Goal: Task Accomplishment & Management: Manage account settings

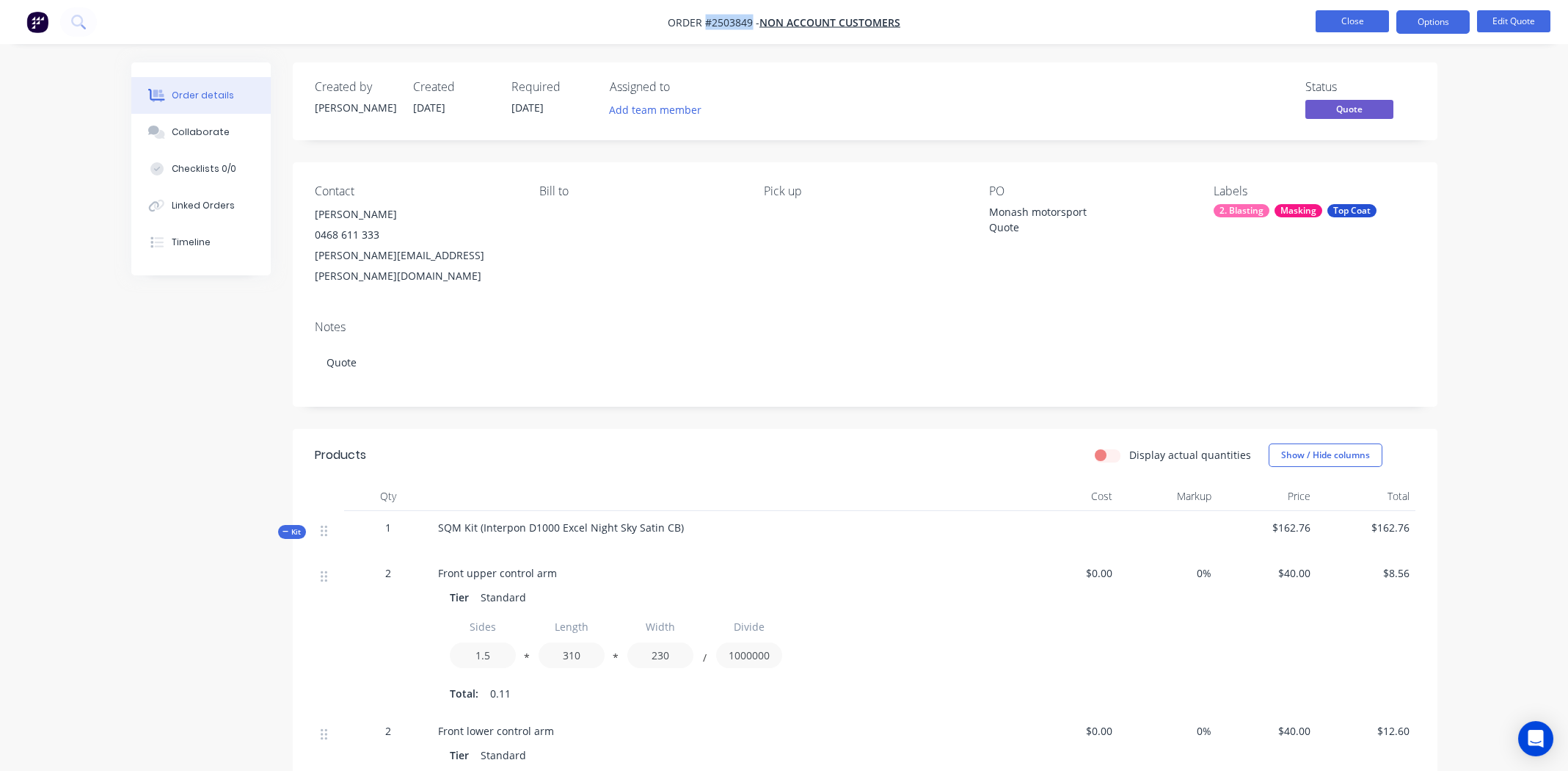
click at [1349, 22] on button "Close" at bounding box center [1352, 21] width 73 height 22
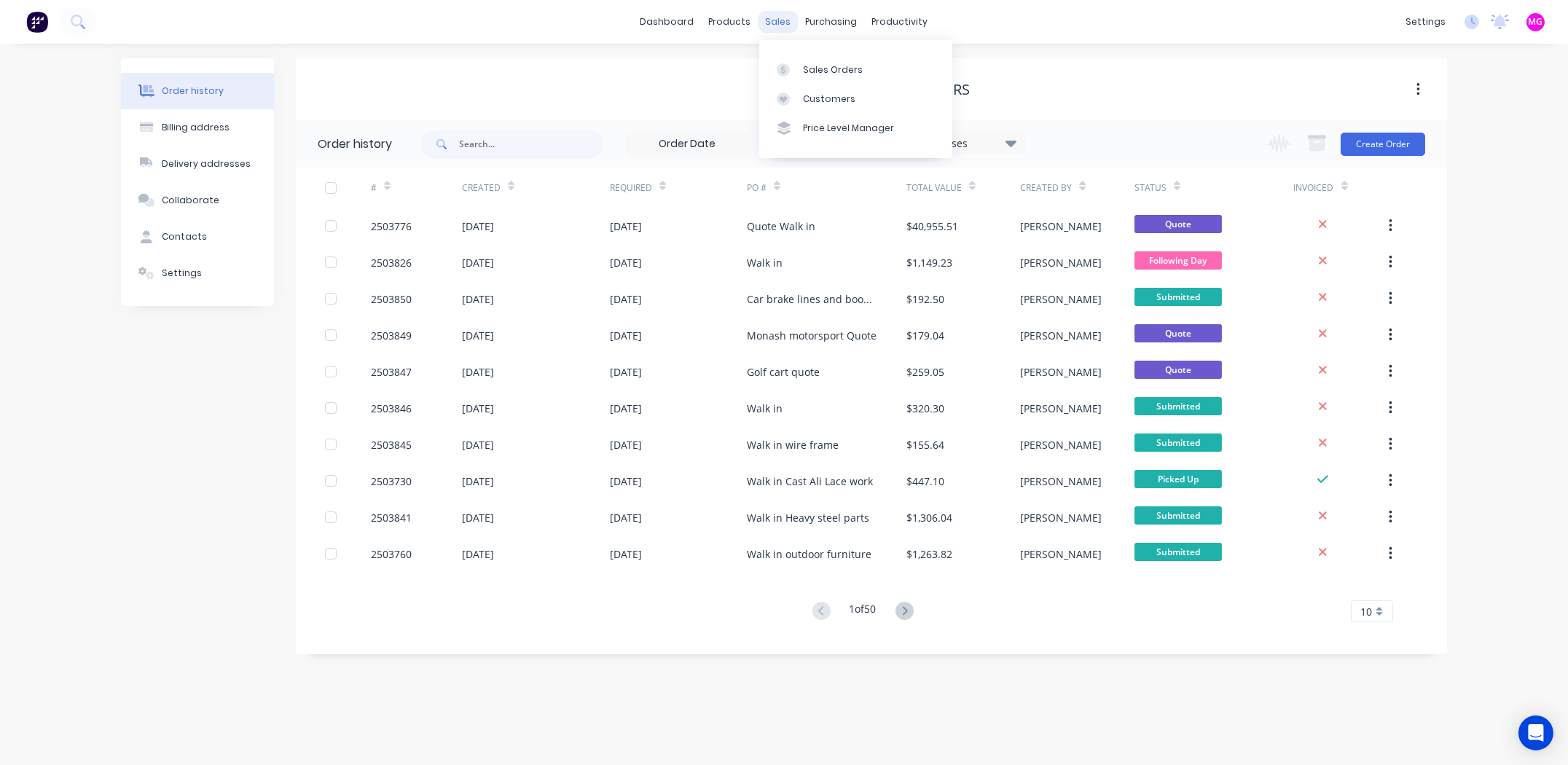
click at [777, 15] on div "sales" at bounding box center [778, 21] width 40 height 21
click at [826, 57] on link "Sales Orders" at bounding box center [855, 69] width 193 height 29
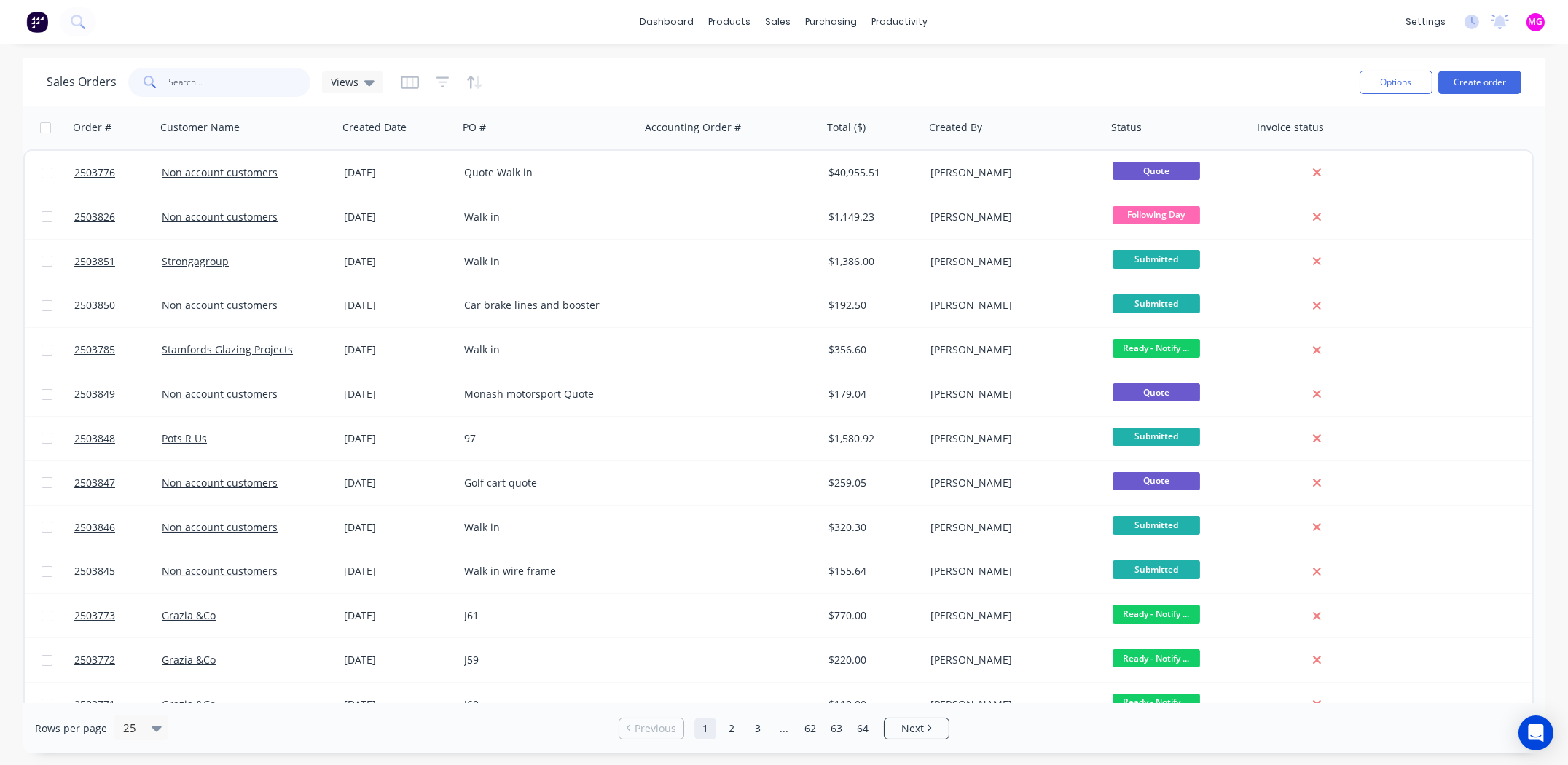
click at [256, 77] on input "text" at bounding box center [240, 82] width 142 height 29
type input "roof rack"
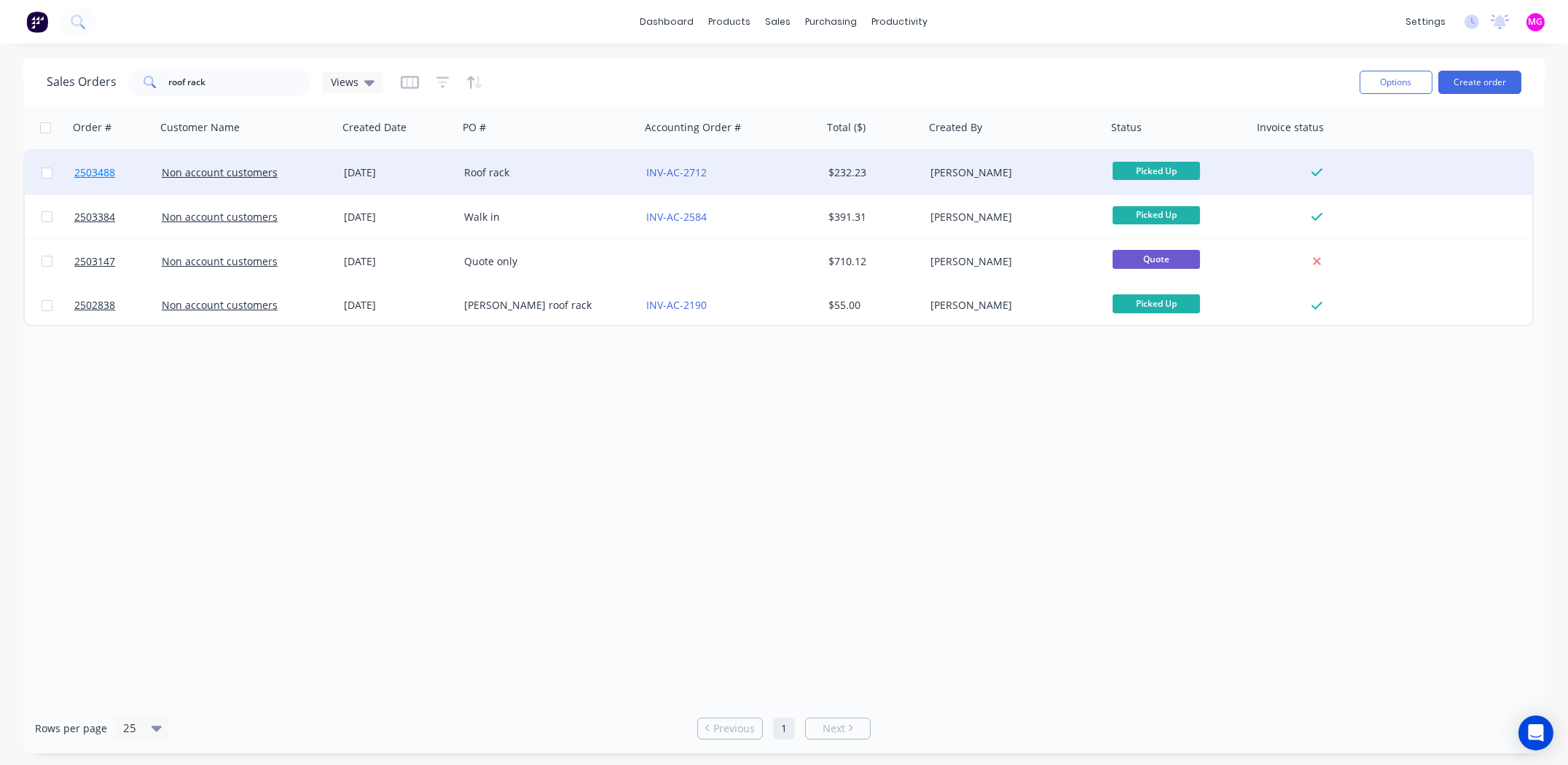
click at [98, 168] on span "2503488" at bounding box center [95, 173] width 41 height 15
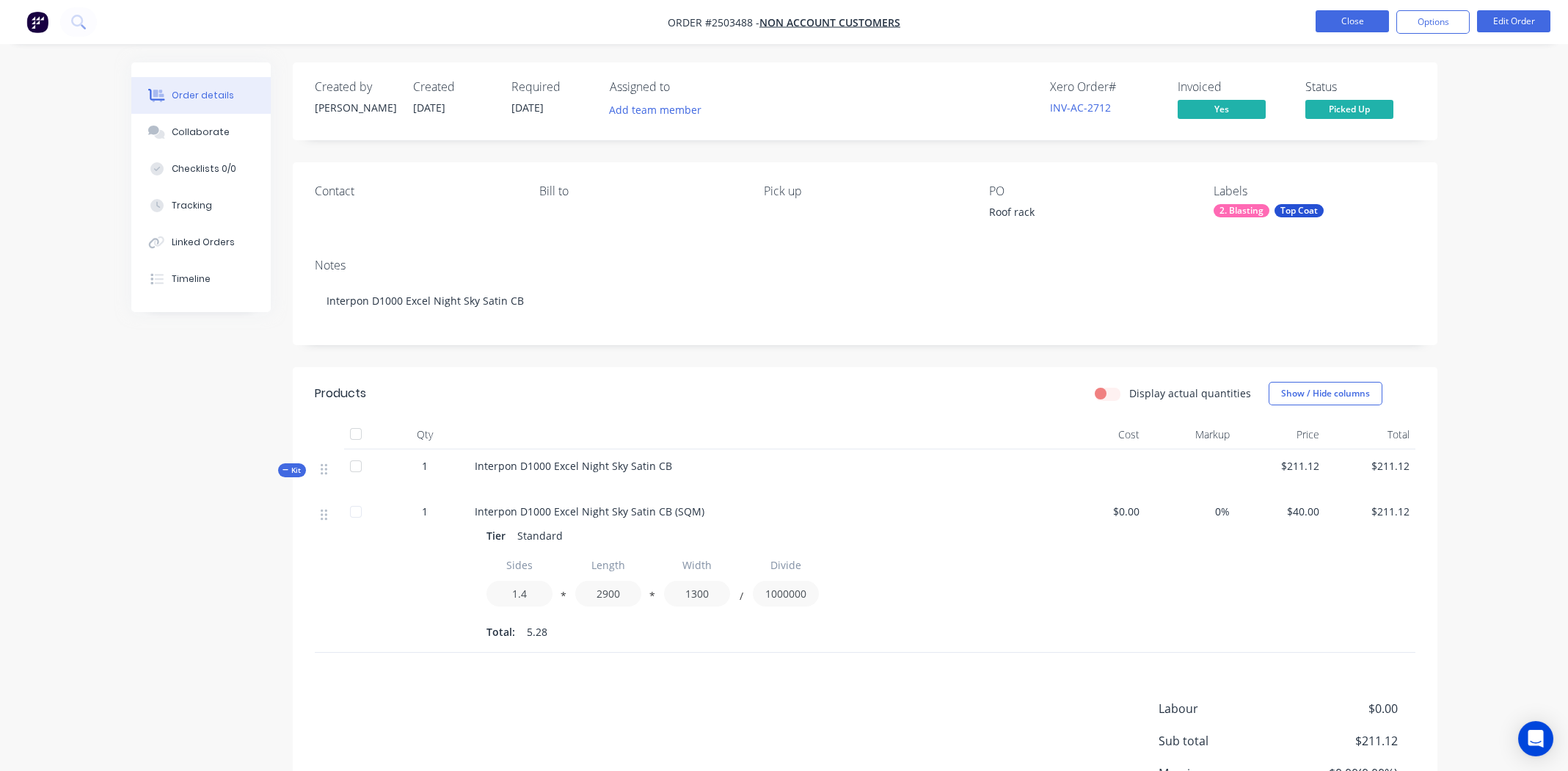
click at [1342, 12] on button "Close" at bounding box center [1352, 21] width 73 height 22
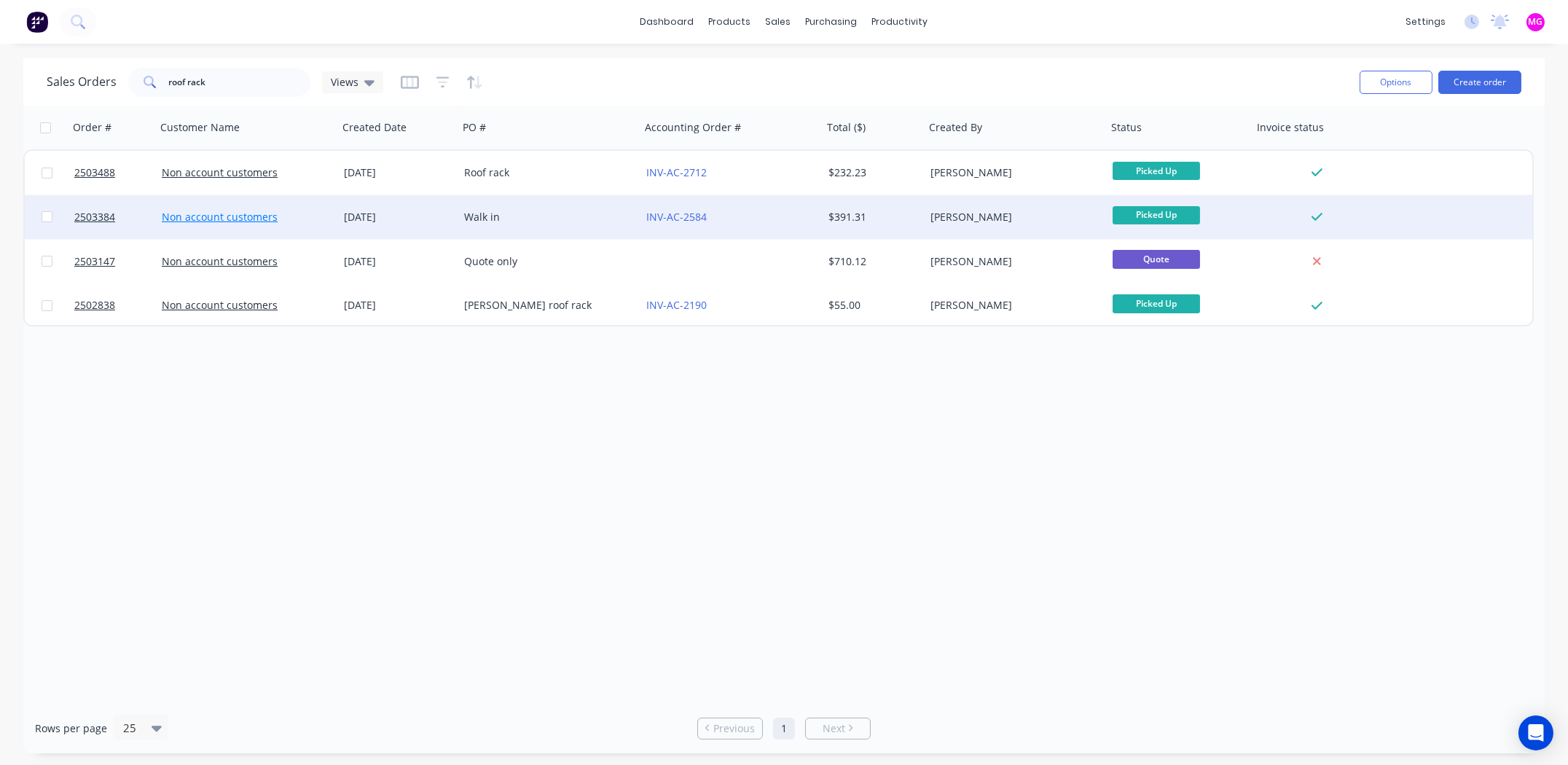
click at [187, 212] on link "Non account customers" at bounding box center [220, 216] width 115 height 14
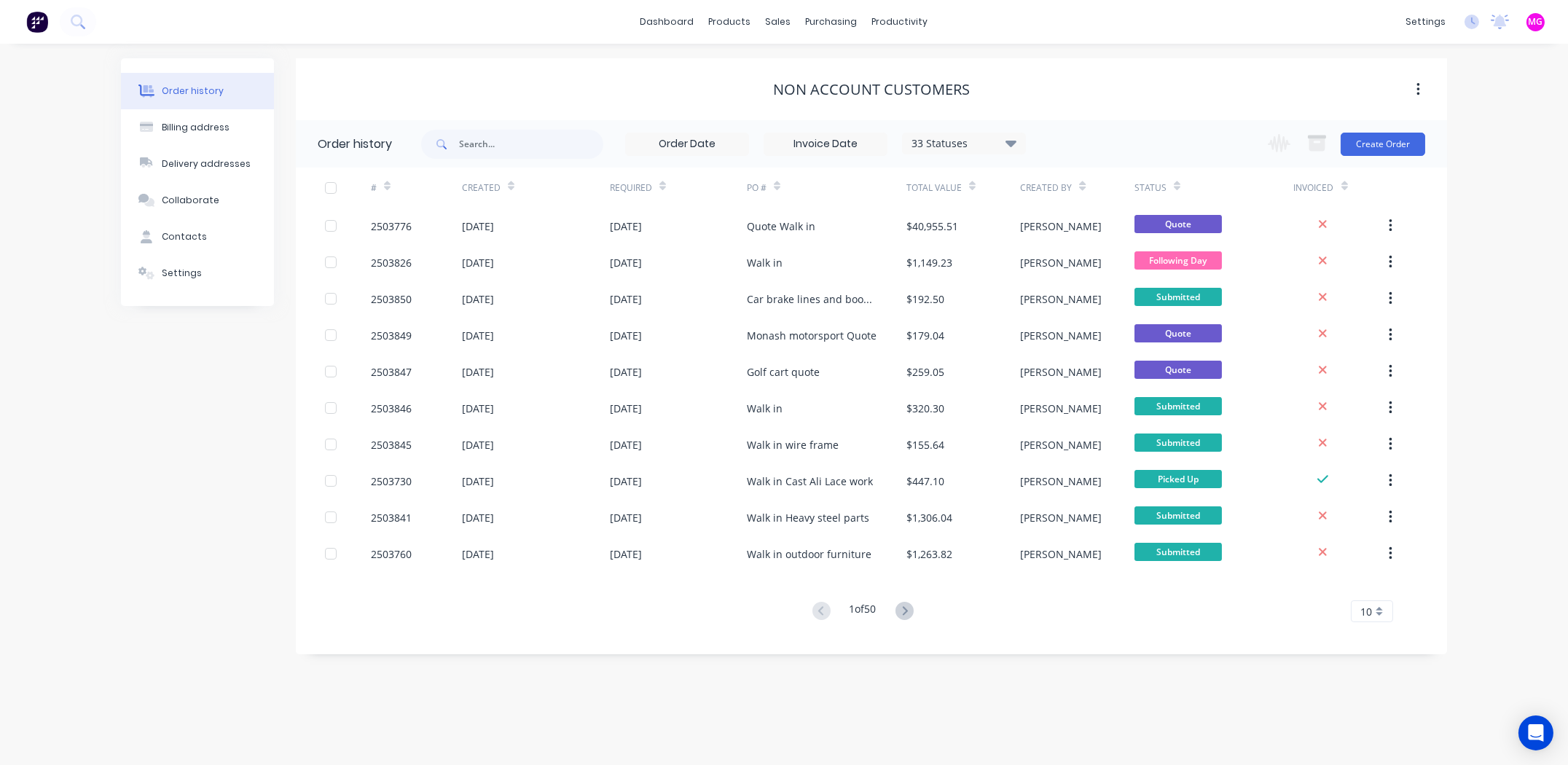
click at [457, 23] on div "dashboard products sales purchasing productivity dashboard products Product Cat…" at bounding box center [784, 21] width 1568 height 44
click at [498, 89] on div "Non account customers" at bounding box center [872, 89] width 1152 height 18
click at [554, 24] on div "dashboard products sales purchasing productivity dashboard products Product Cat…" at bounding box center [784, 21] width 1568 height 44
click at [599, 89] on div "Non account customers" at bounding box center [872, 89] width 1152 height 18
click at [1075, 86] on div "Non account customers" at bounding box center [872, 89] width 1152 height 18
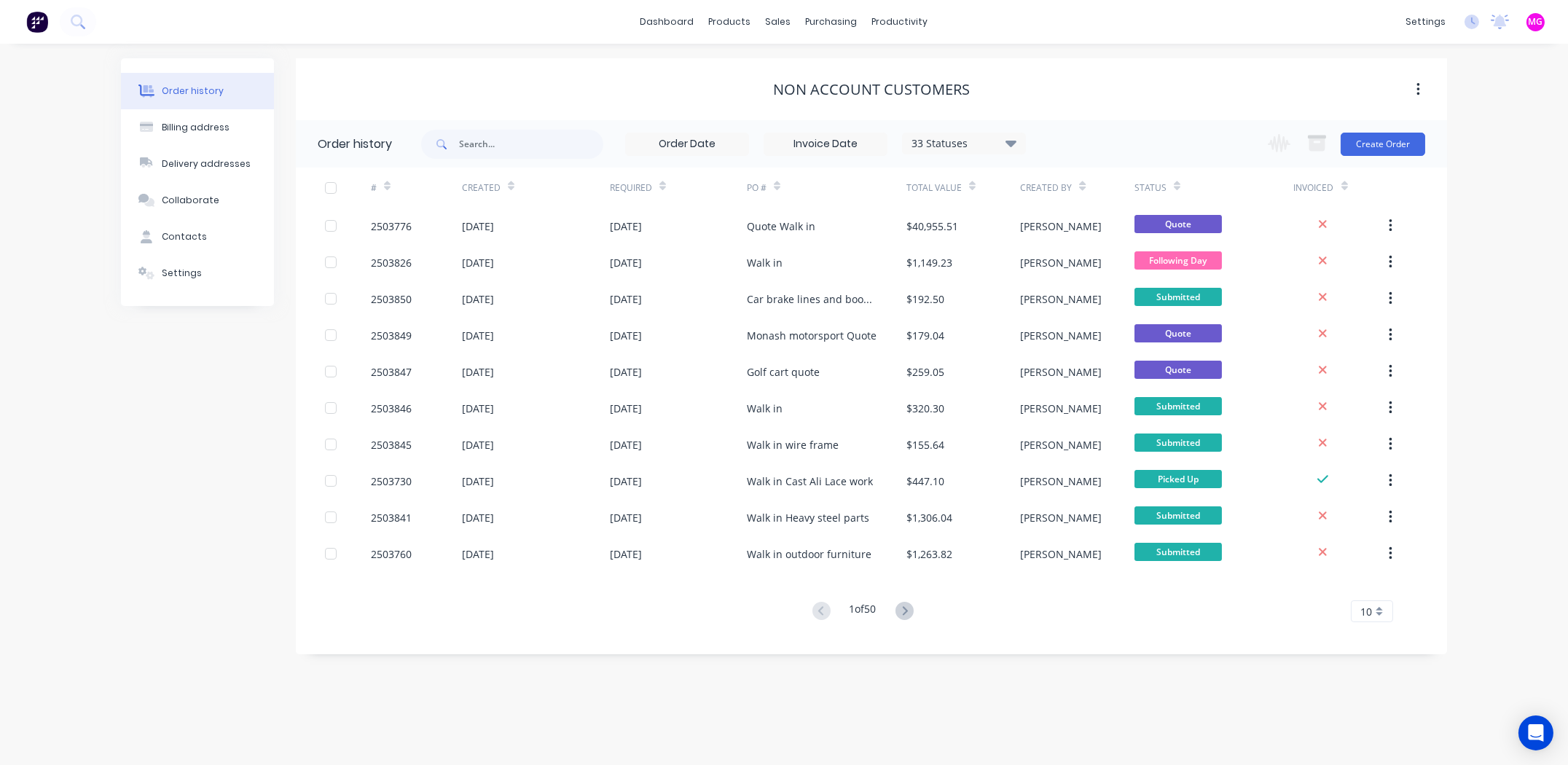
click at [546, 79] on div "Non account customers" at bounding box center [872, 89] width 1152 height 26
click at [210, 371] on div "Order history Billing address Delivery addresses Collaborate Contacts Settings" at bounding box center [197, 356] width 153 height 596
click at [1077, 91] on div "Non account customers" at bounding box center [872, 89] width 1152 height 18
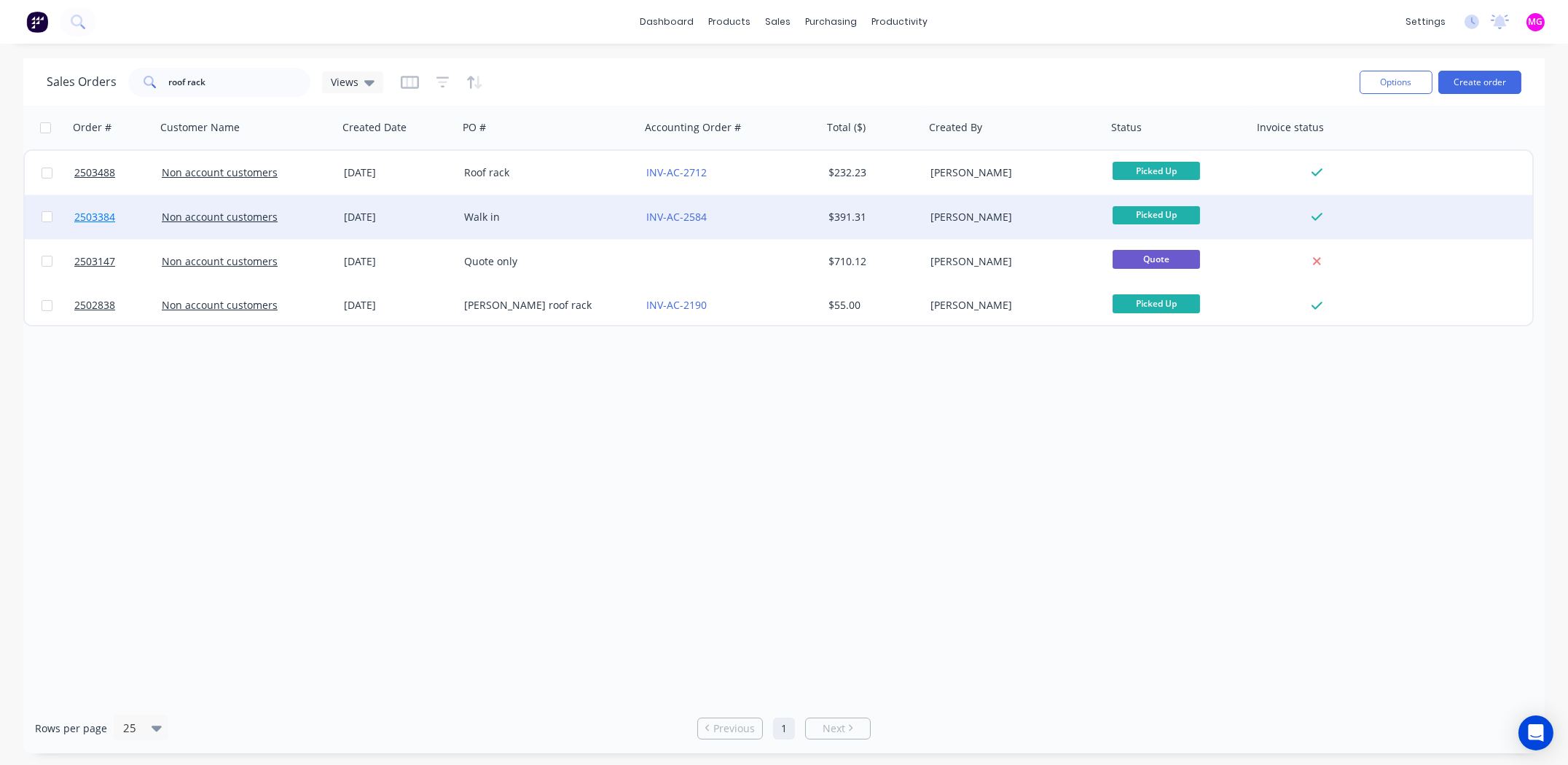
click at [85, 215] on span "2503384" at bounding box center [95, 217] width 41 height 15
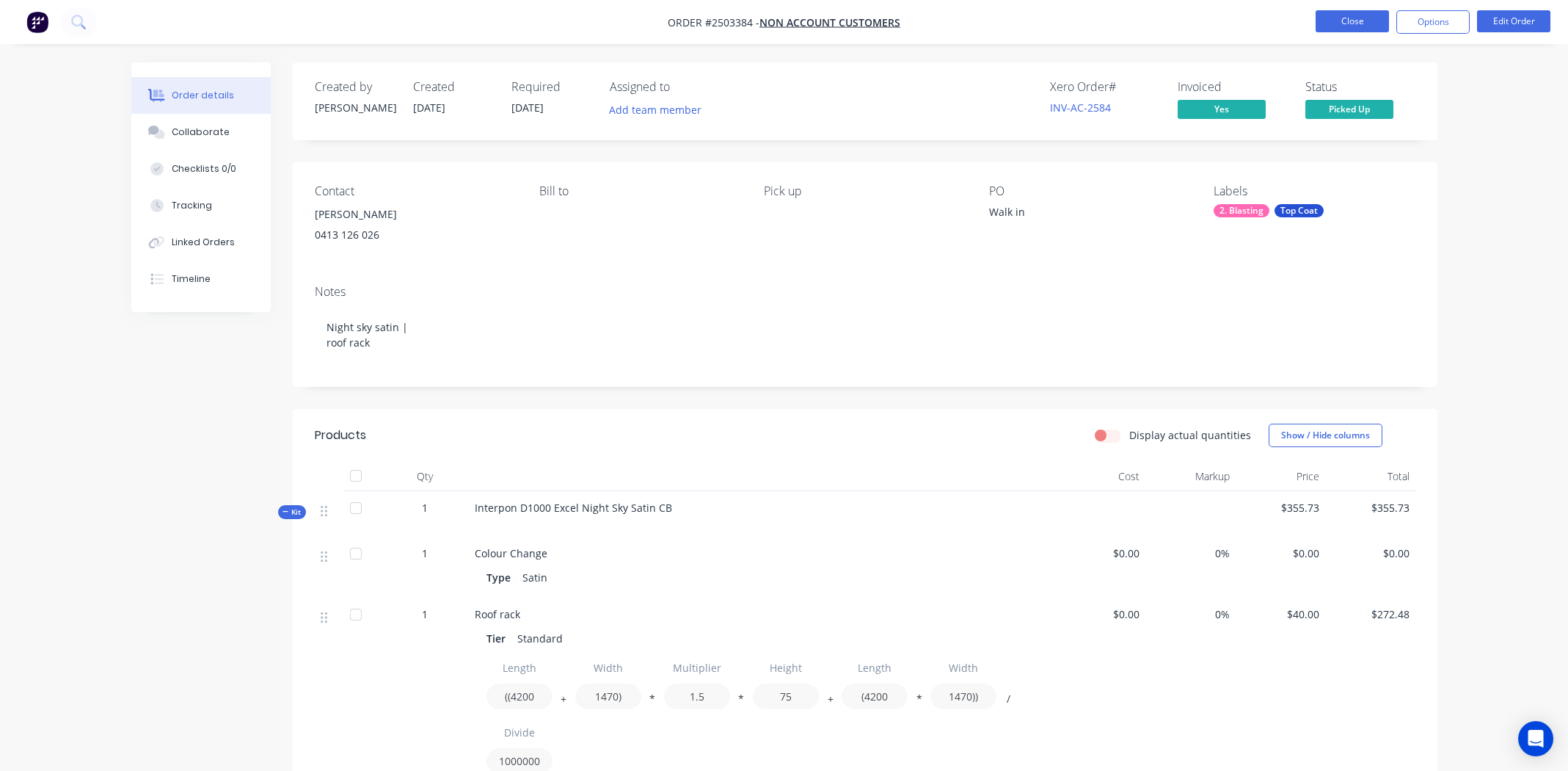
click at [1352, 27] on button "Close" at bounding box center [1352, 21] width 73 height 22
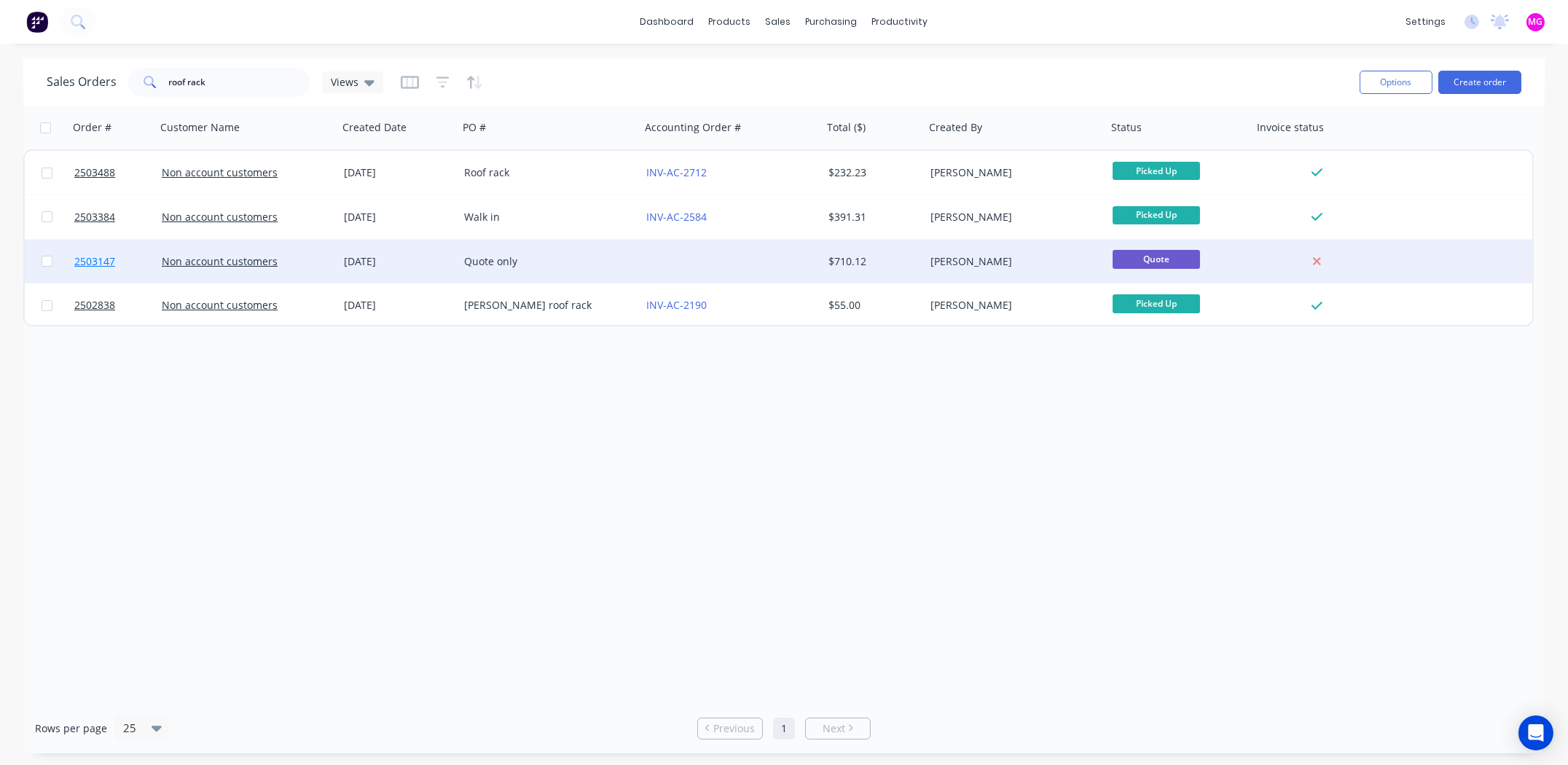
click at [105, 262] on span "2503147" at bounding box center [95, 262] width 41 height 15
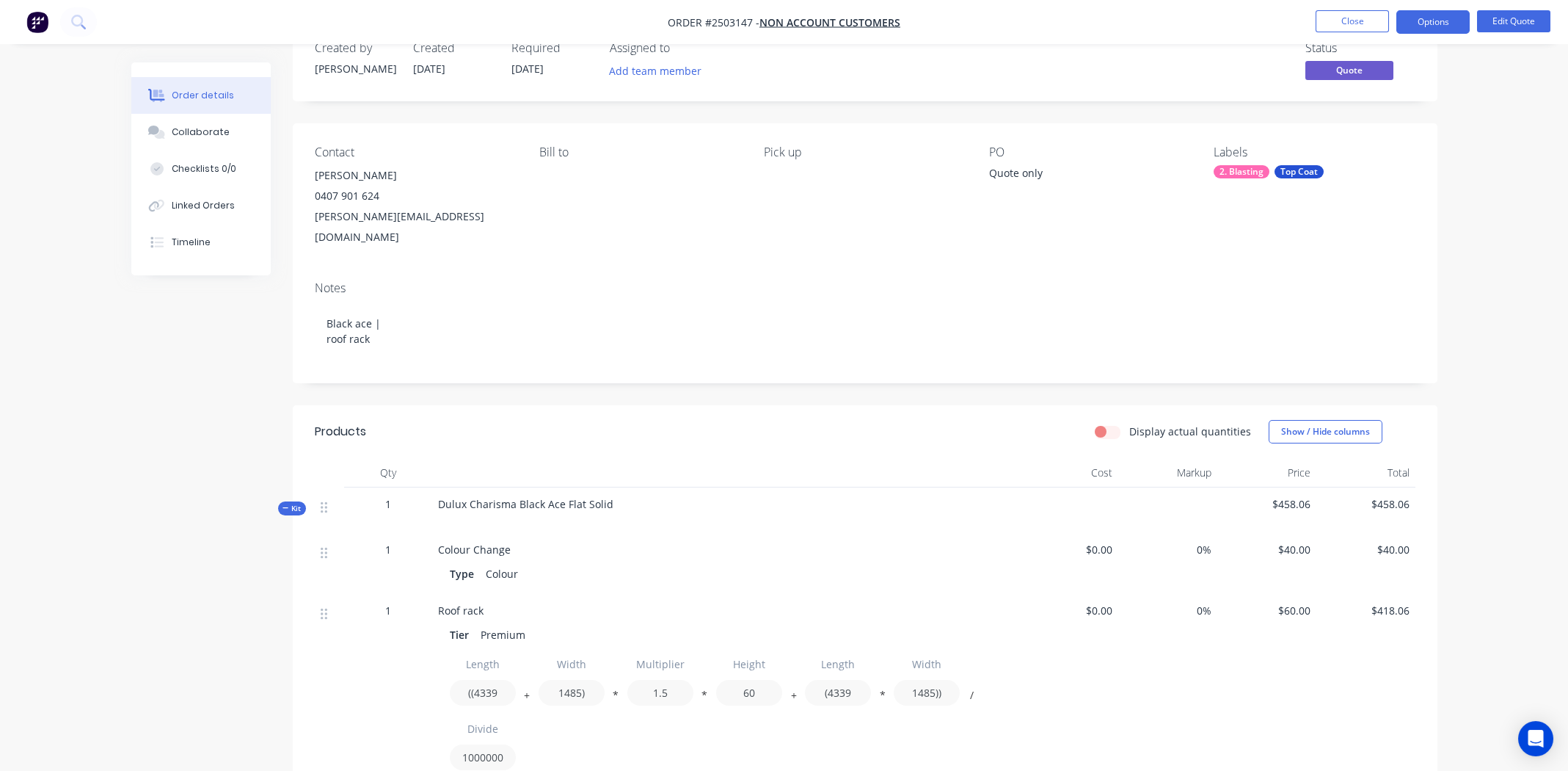
scroll to position [72, 0]
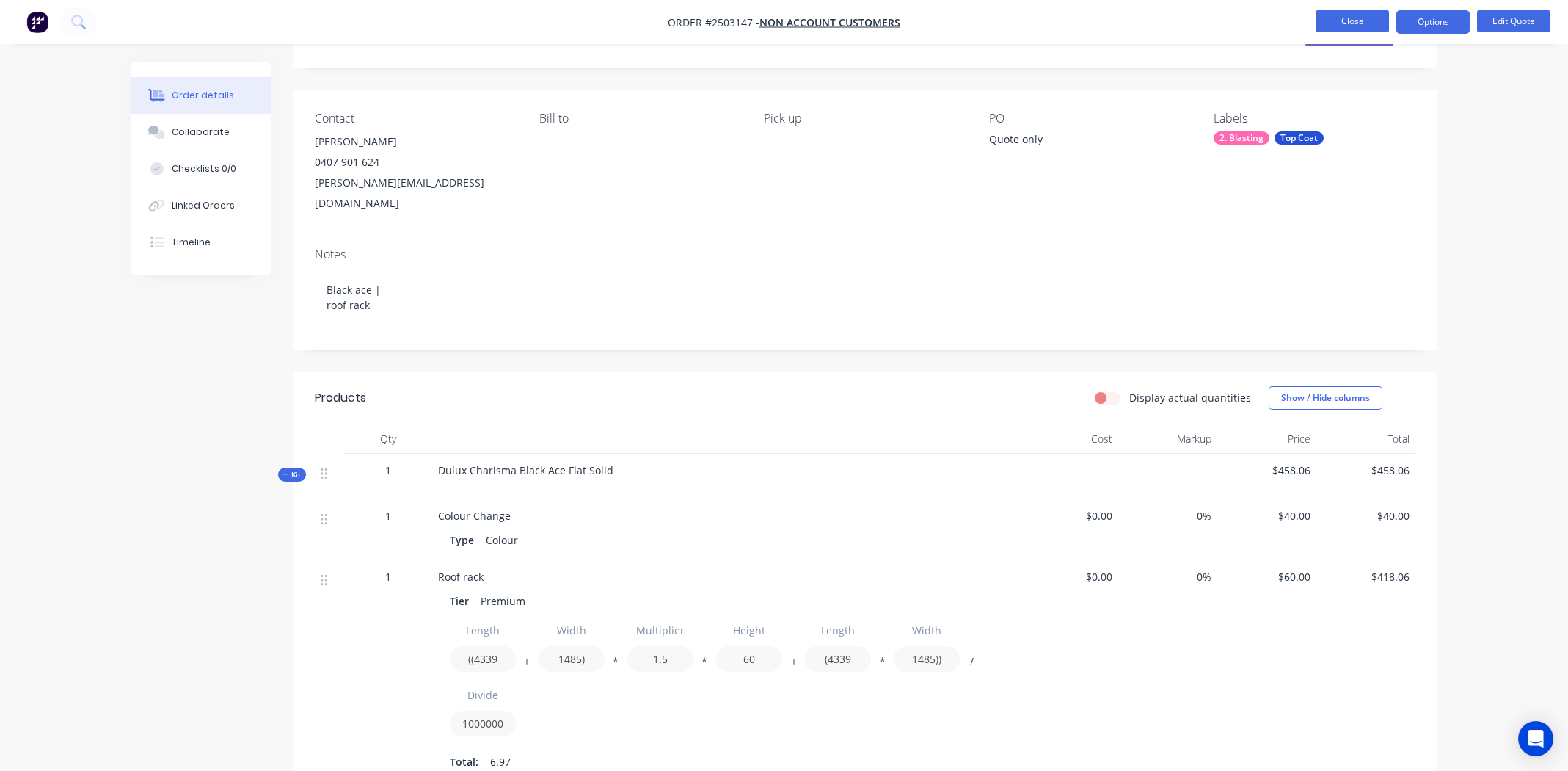
click at [1327, 25] on button "Close" at bounding box center [1352, 21] width 73 height 22
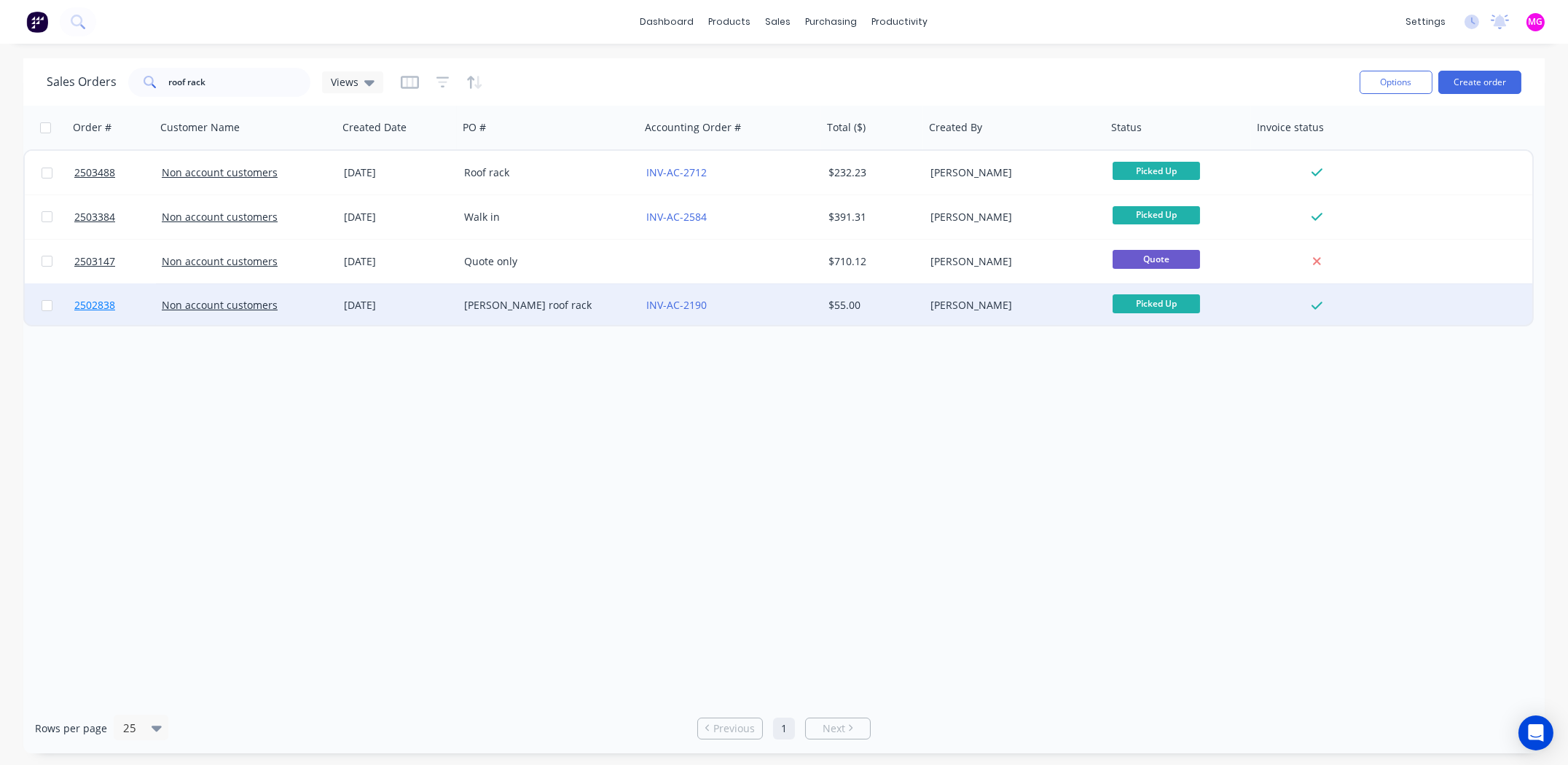
click at [84, 303] on span "2502838" at bounding box center [95, 305] width 41 height 15
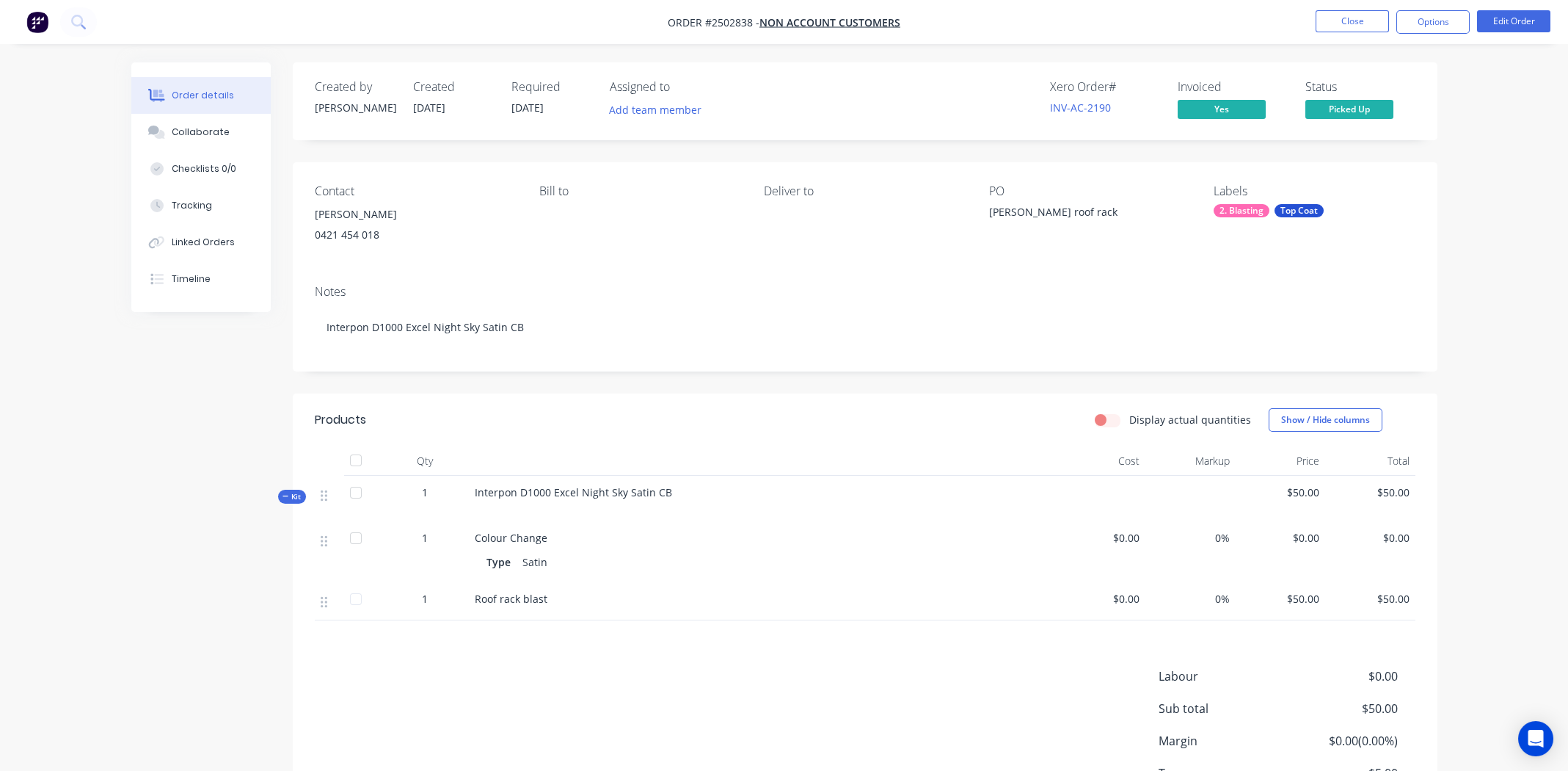
click at [1357, 8] on nav "Order #2502838 - Non account customers Close Options Edit Order" at bounding box center [784, 22] width 1568 height 44
click at [1343, 22] on button "Close" at bounding box center [1352, 21] width 73 height 22
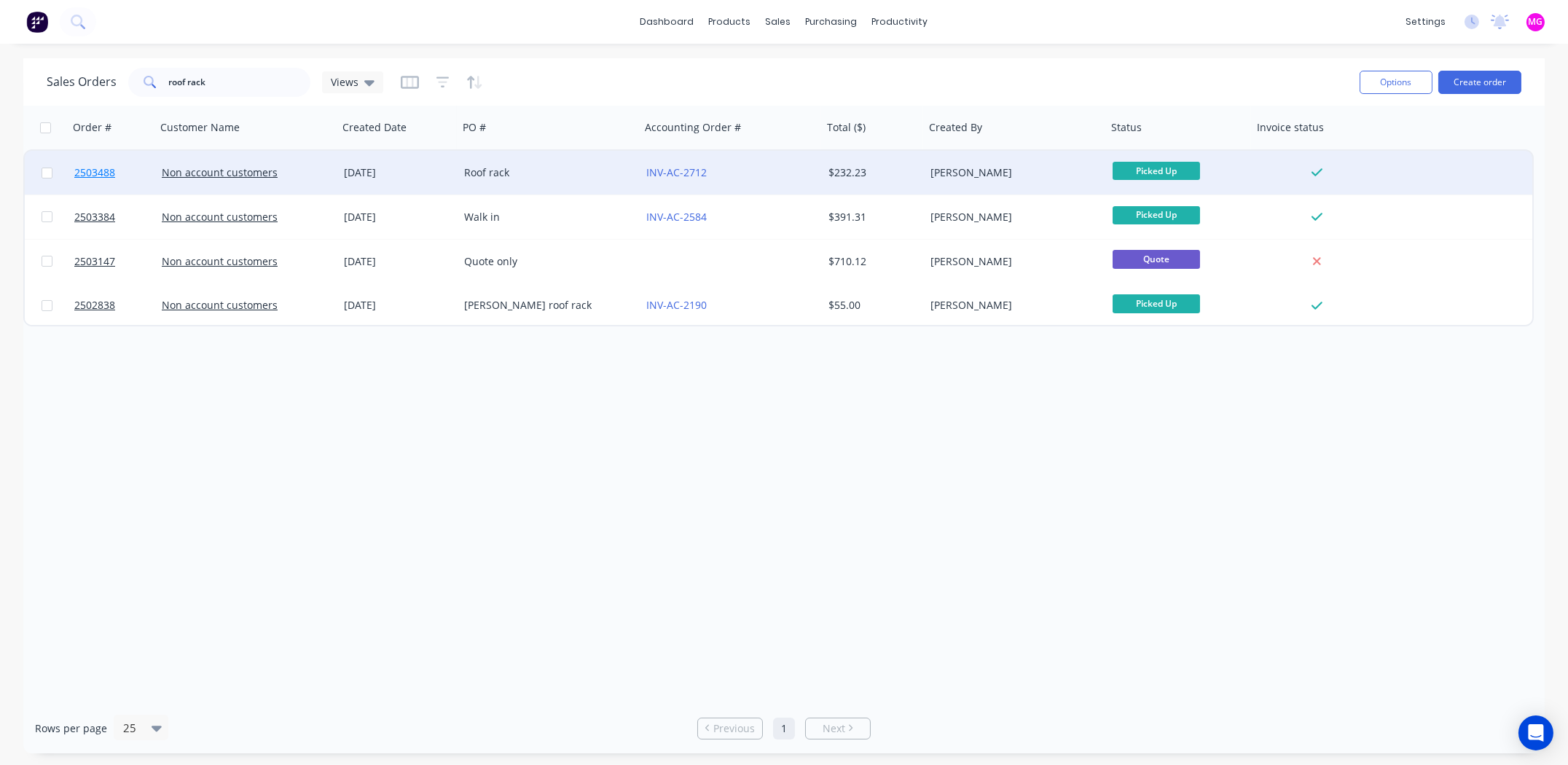
click at [81, 173] on span "2503488" at bounding box center [95, 173] width 41 height 15
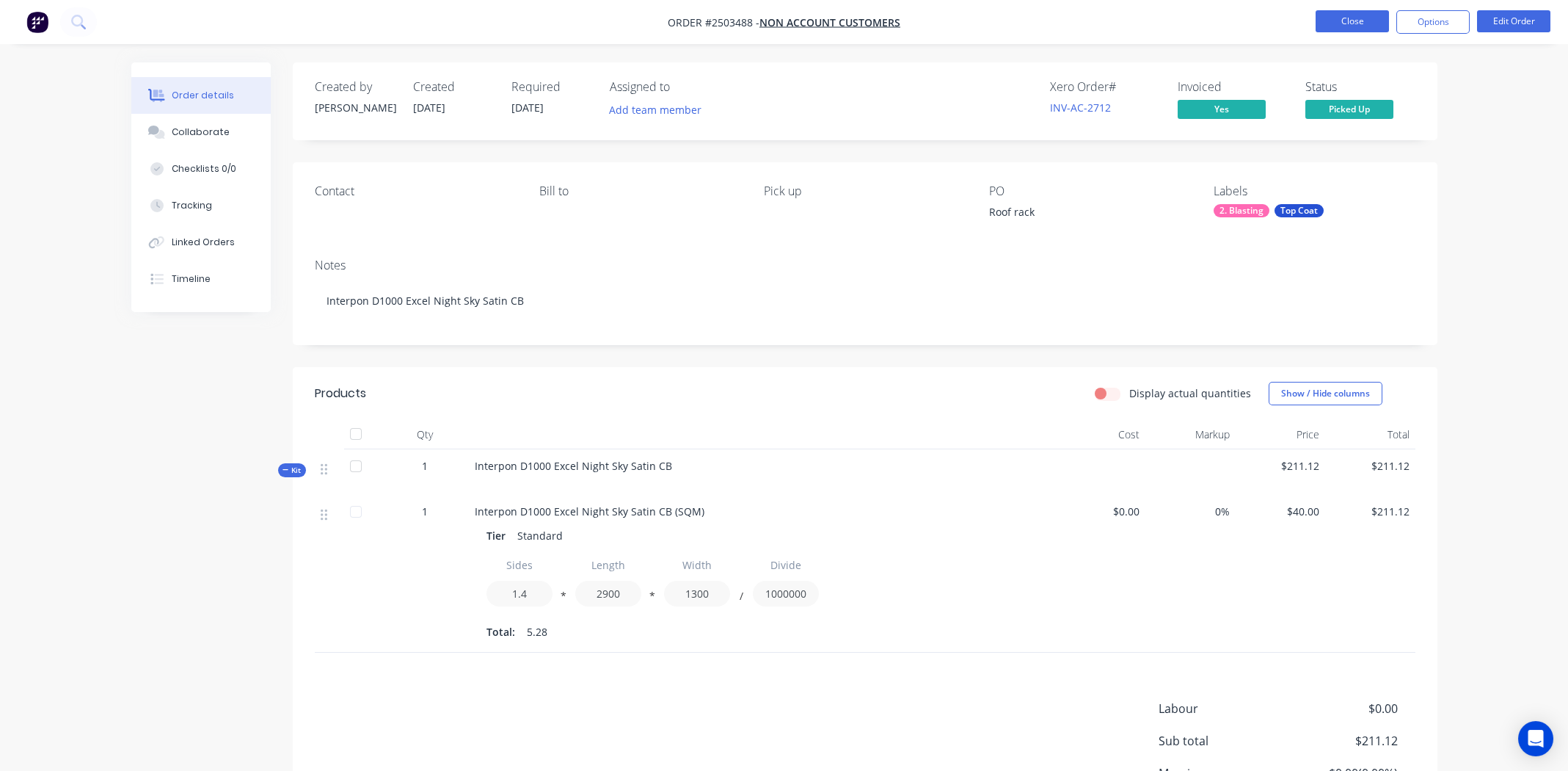
click at [1346, 18] on button "Close" at bounding box center [1352, 21] width 73 height 22
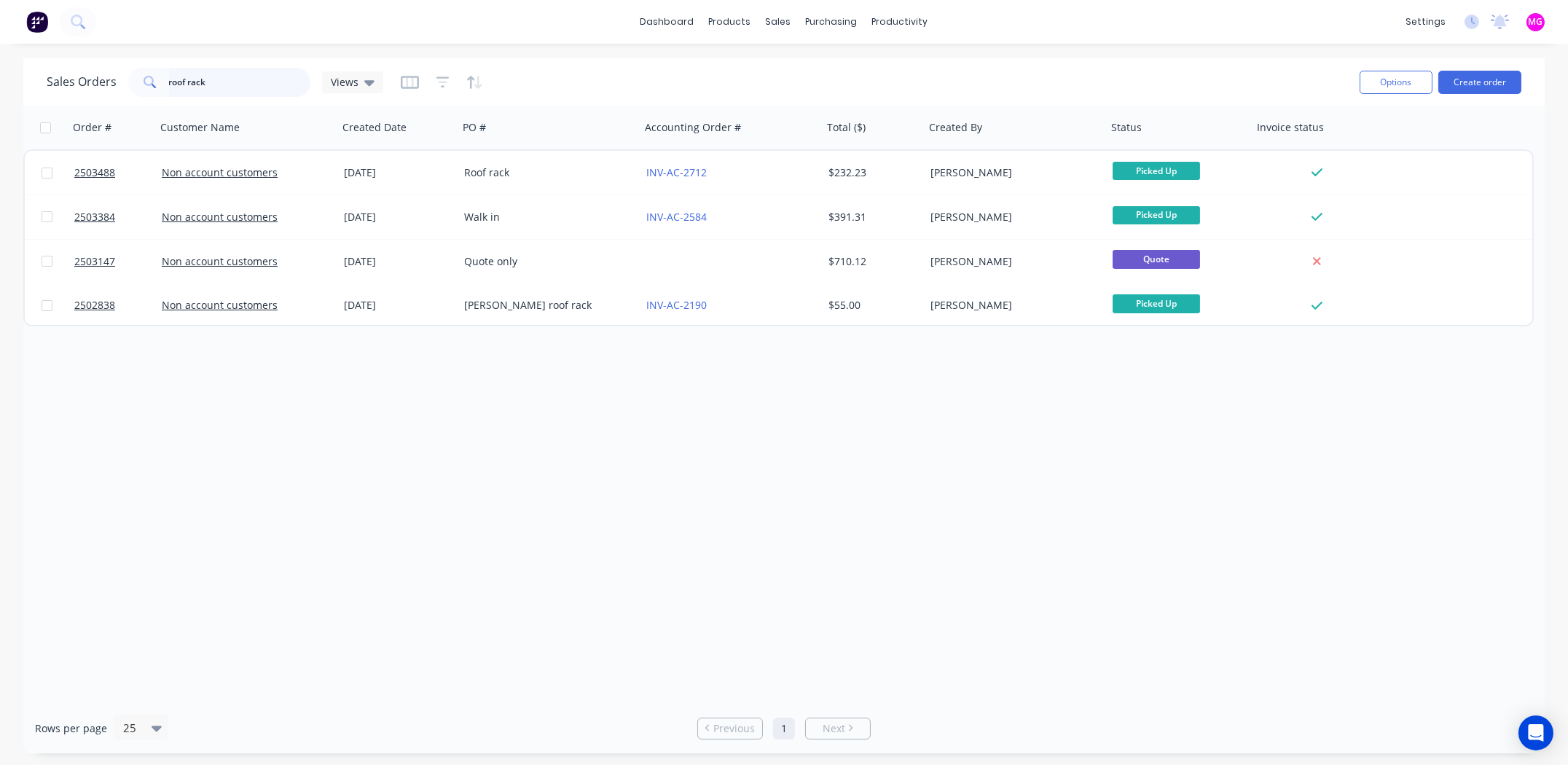
click at [221, 81] on input "roof rack" at bounding box center [240, 82] width 142 height 29
click at [183, 82] on input "roof rack" at bounding box center [240, 82] width 142 height 29
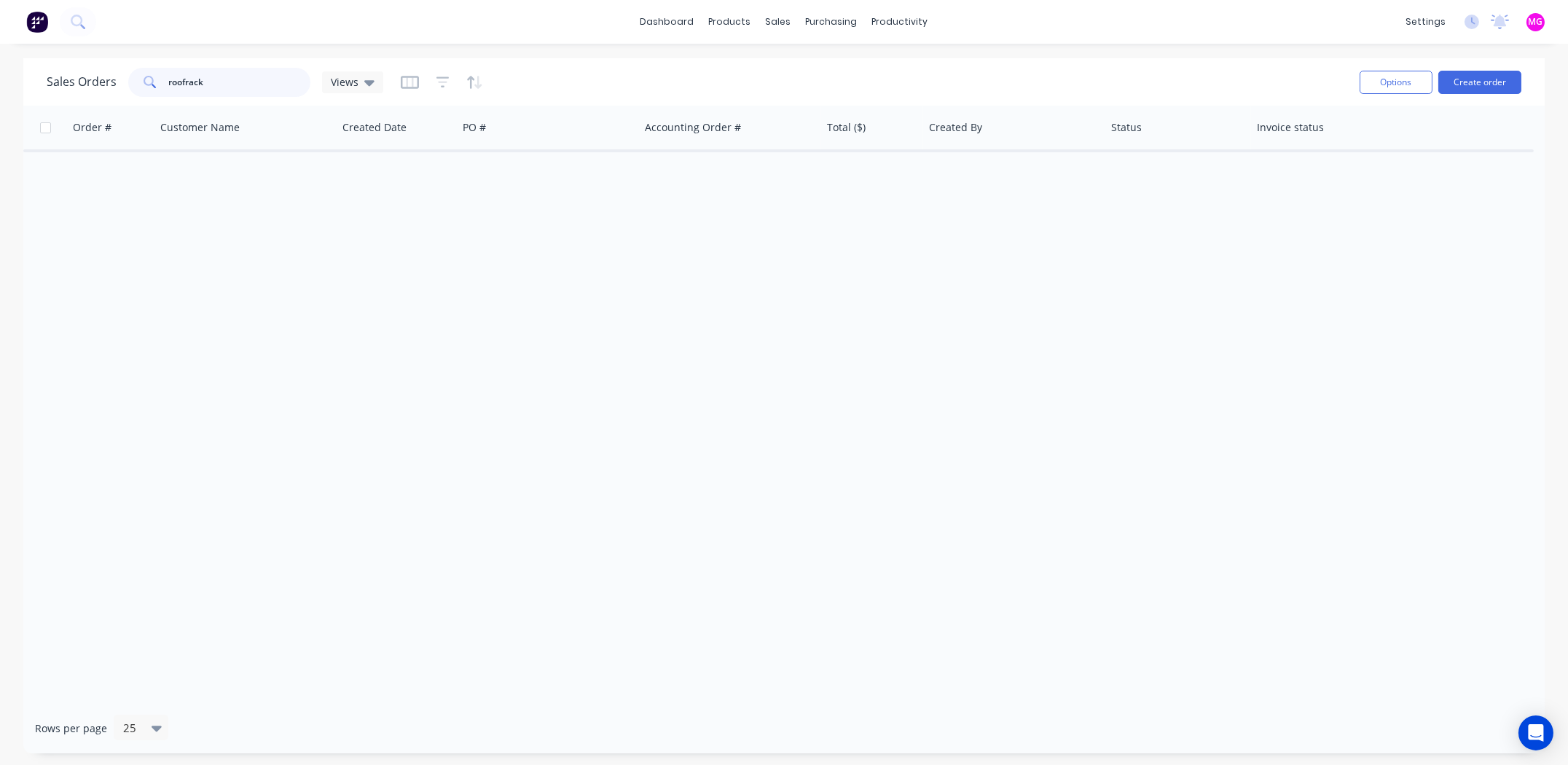
click at [217, 77] on input "roofrack" at bounding box center [240, 82] width 142 height 29
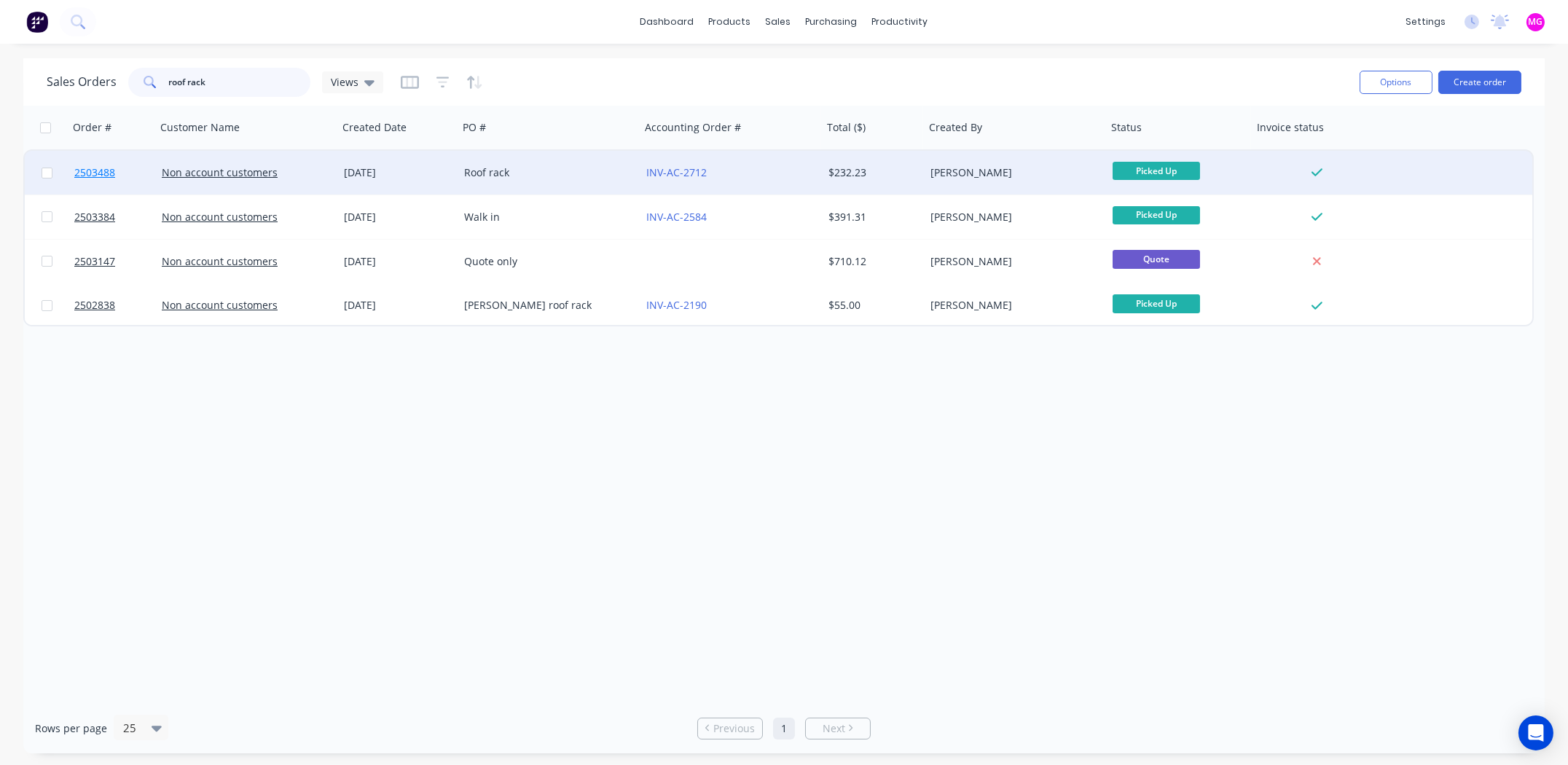
type input "roof rack"
click at [88, 170] on span "2503488" at bounding box center [95, 173] width 41 height 15
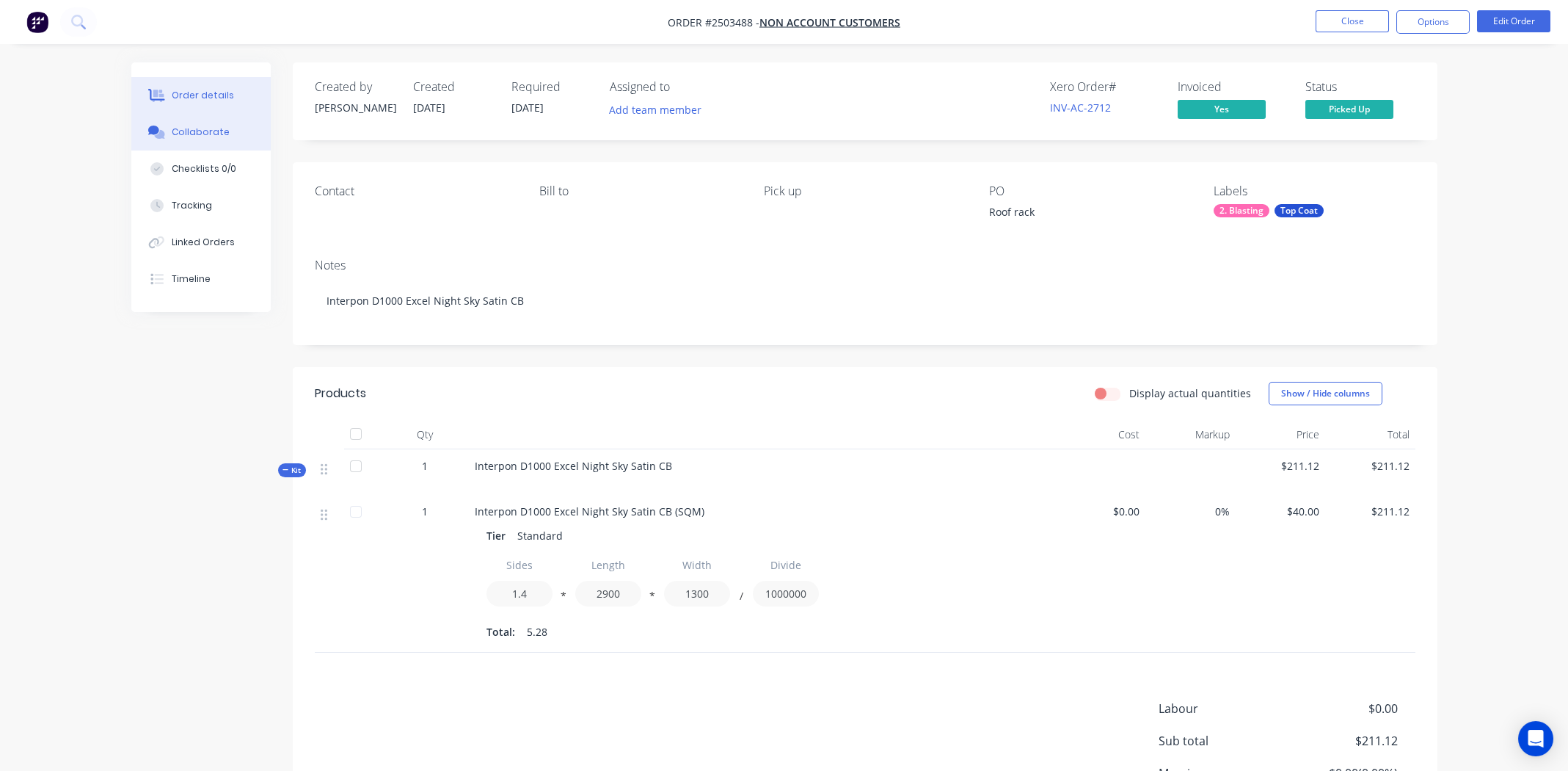
click at [191, 126] on div "Collaborate" at bounding box center [201, 132] width 58 height 13
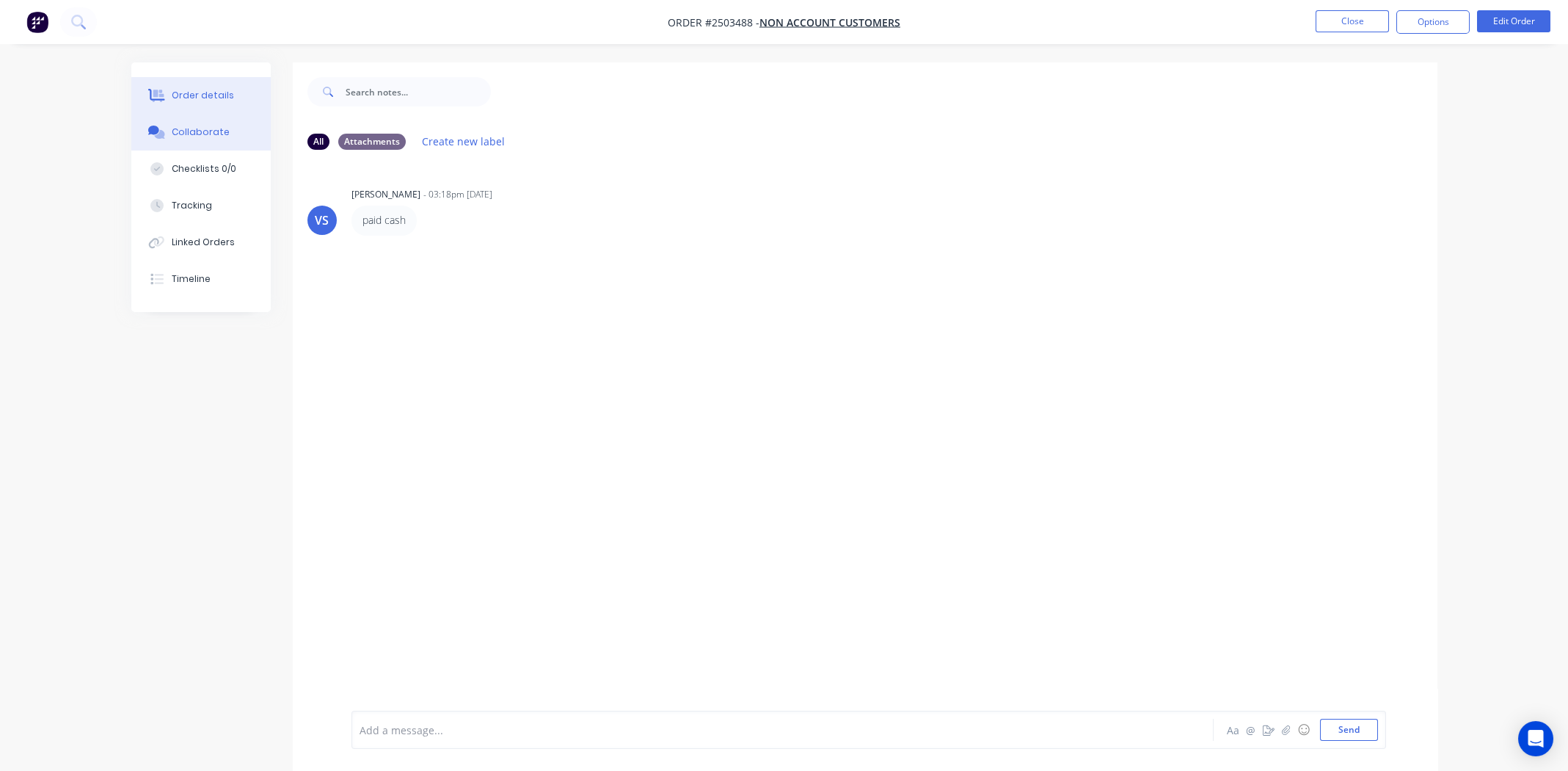
click at [185, 97] on div "Order details" at bounding box center [203, 96] width 63 height 13
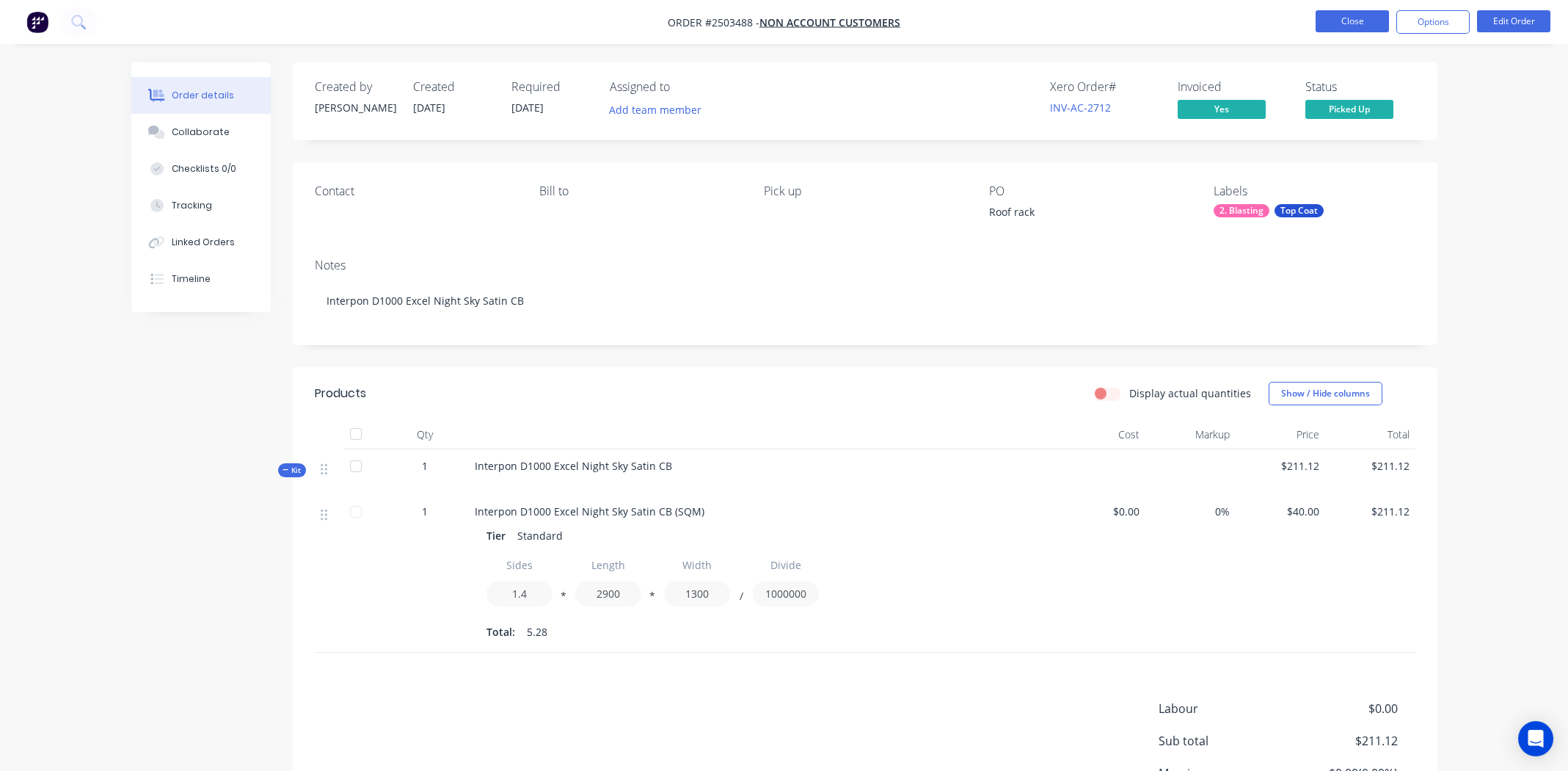
click at [1333, 19] on button "Close" at bounding box center [1352, 21] width 73 height 22
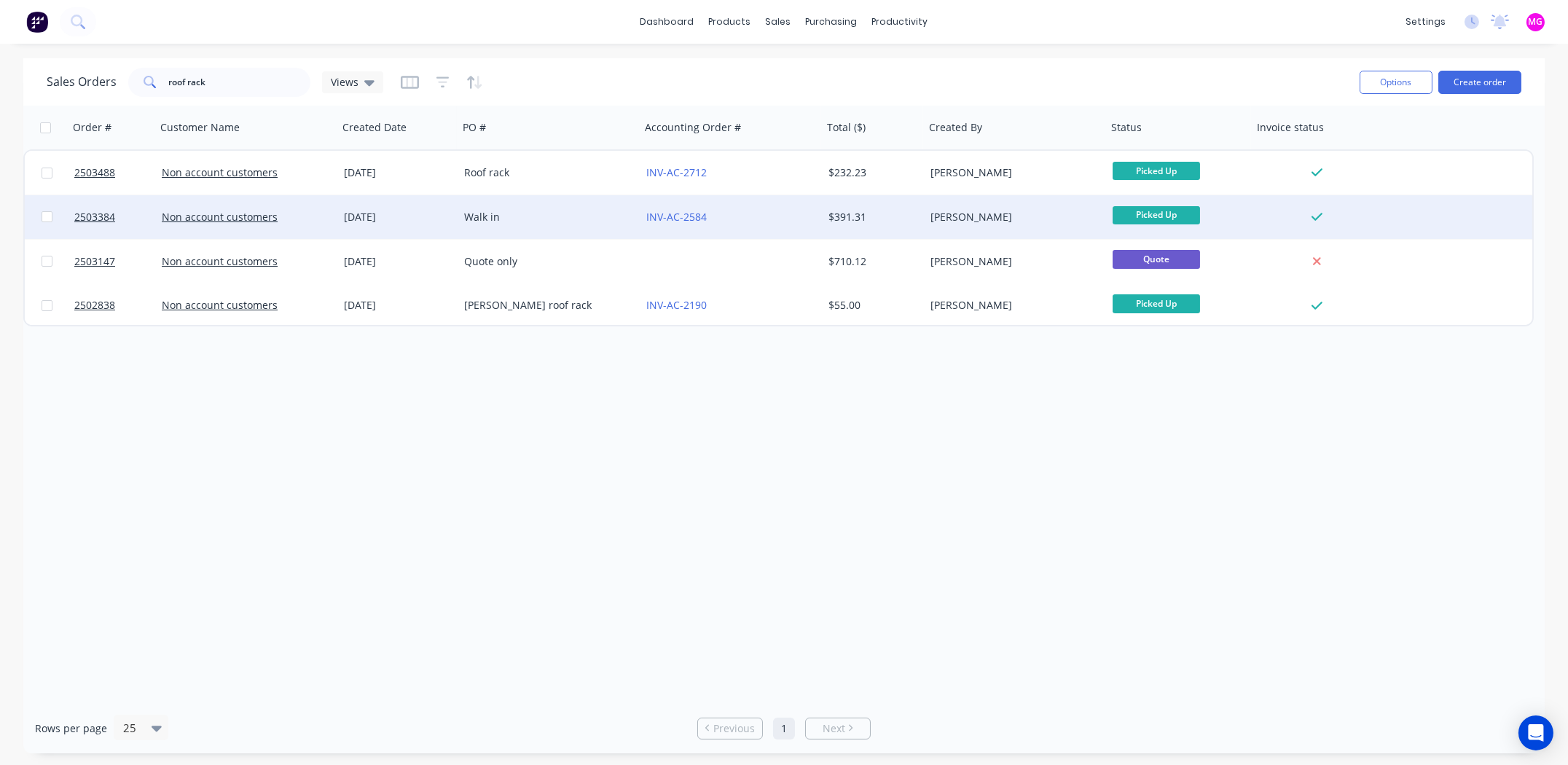
click at [72, 212] on div at bounding box center [113, 217] width 88 height 44
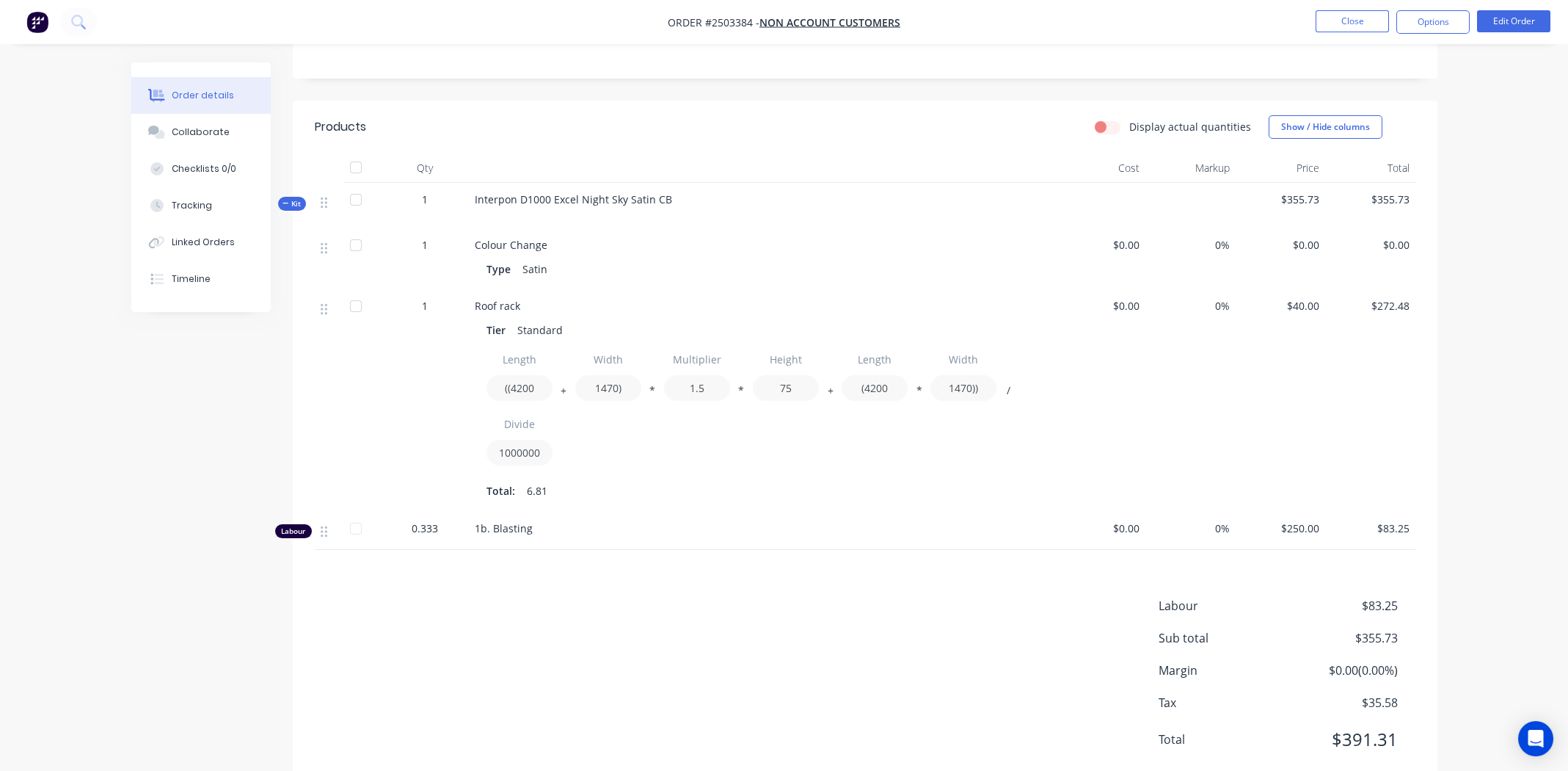
scroll to position [349, 0]
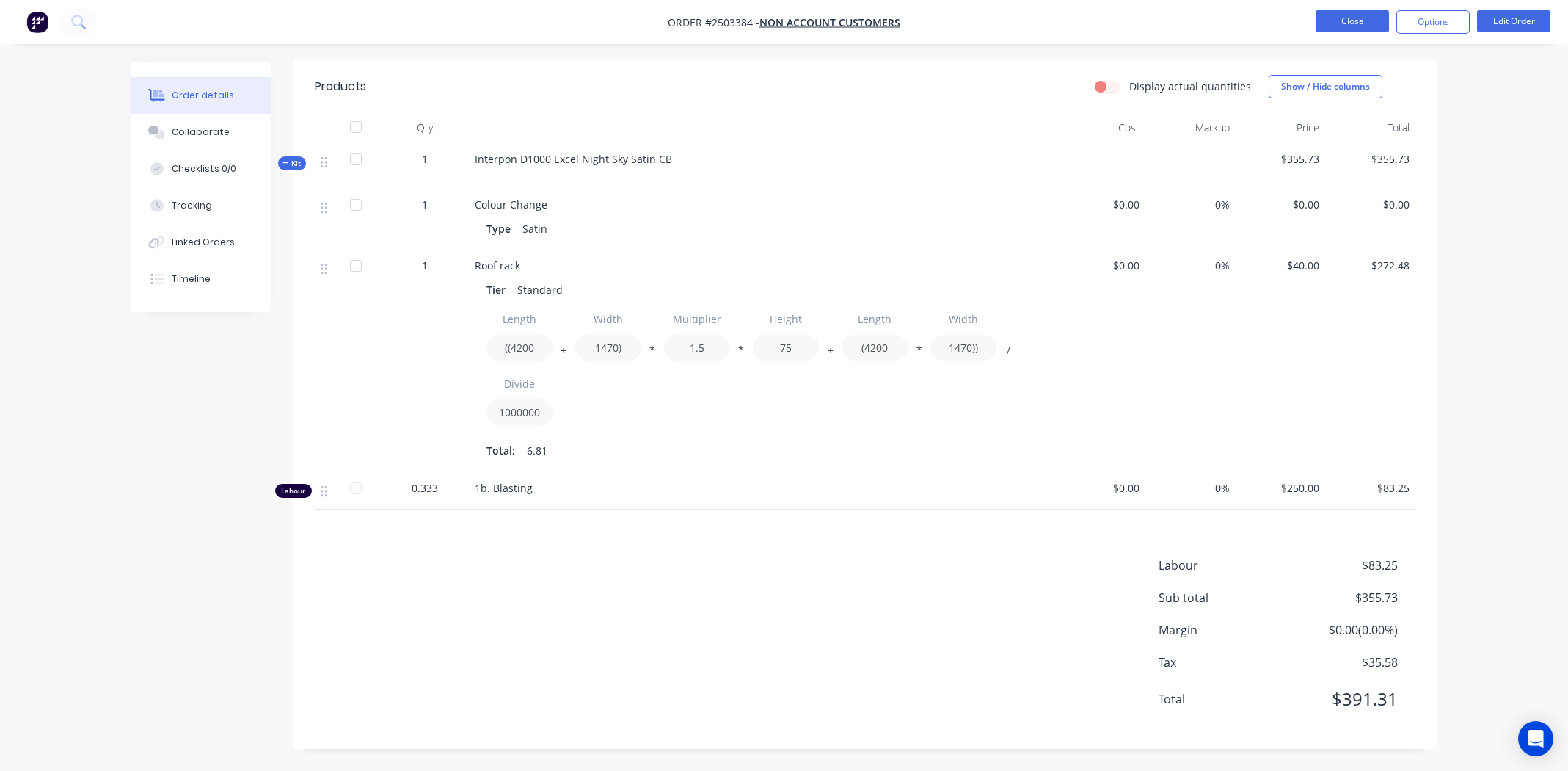
click at [1352, 18] on button "Close" at bounding box center [1352, 21] width 73 height 22
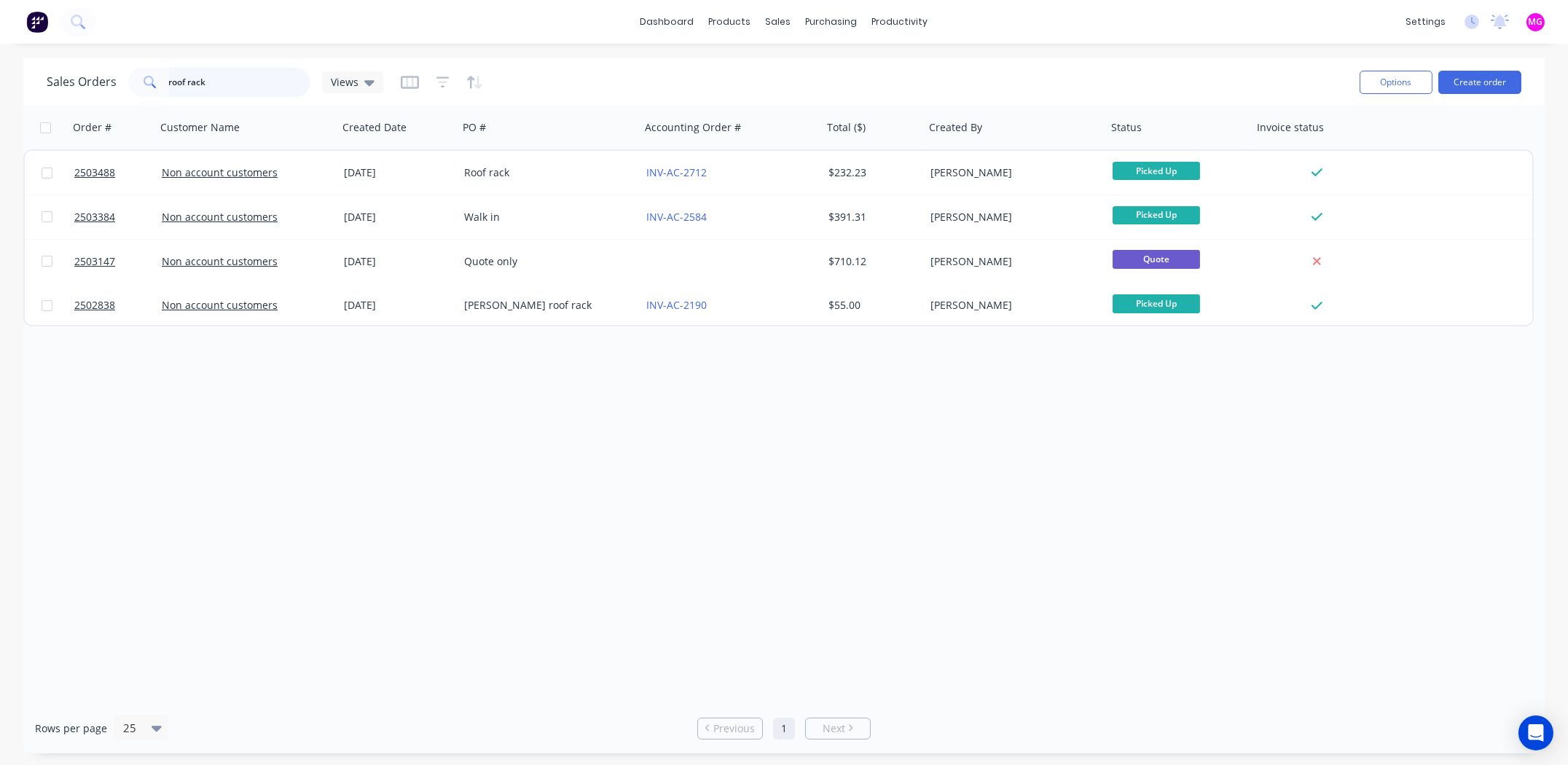
click at [226, 77] on input "roof rack" at bounding box center [240, 82] width 142 height 29
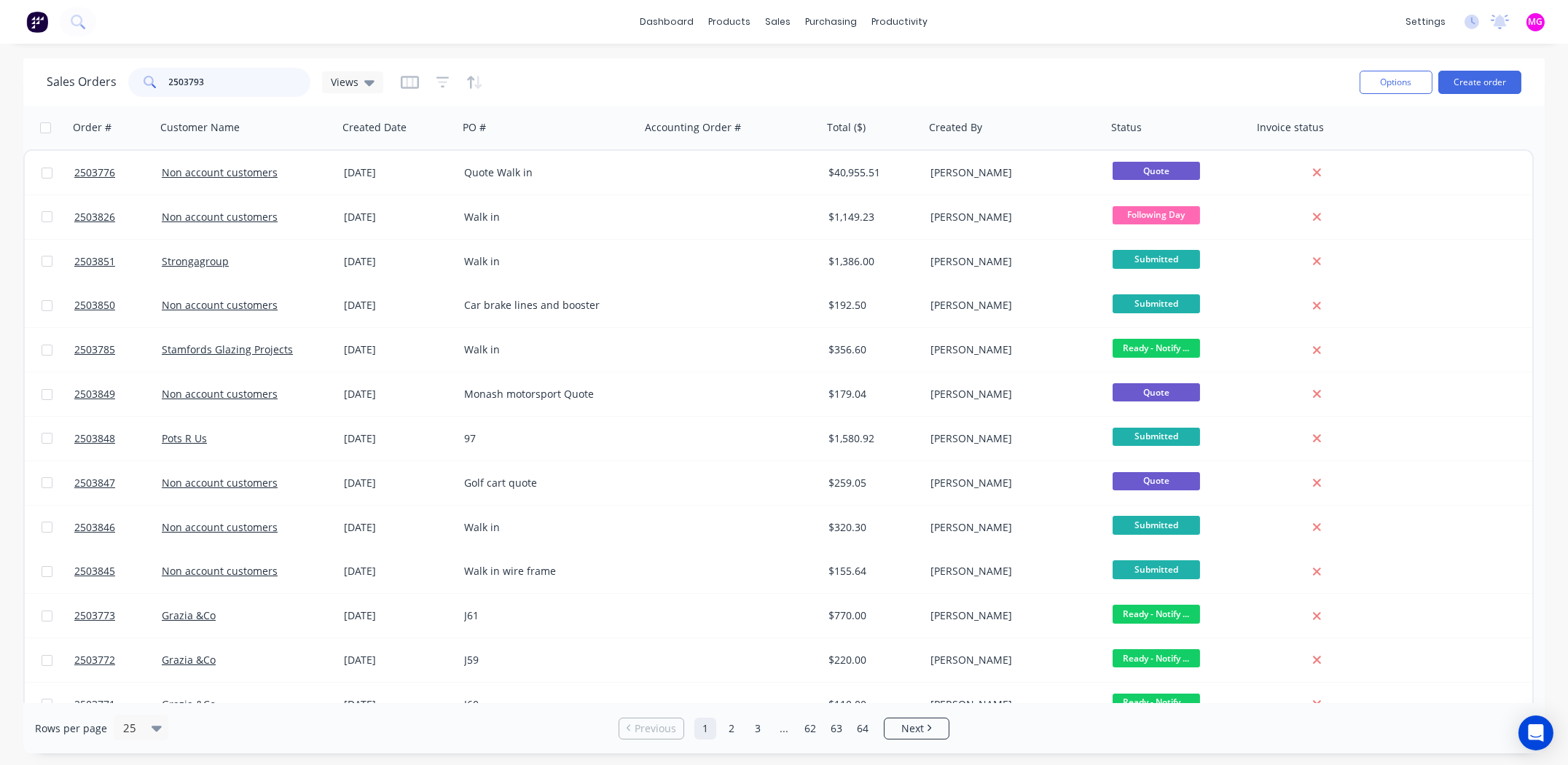
type input "2503793"
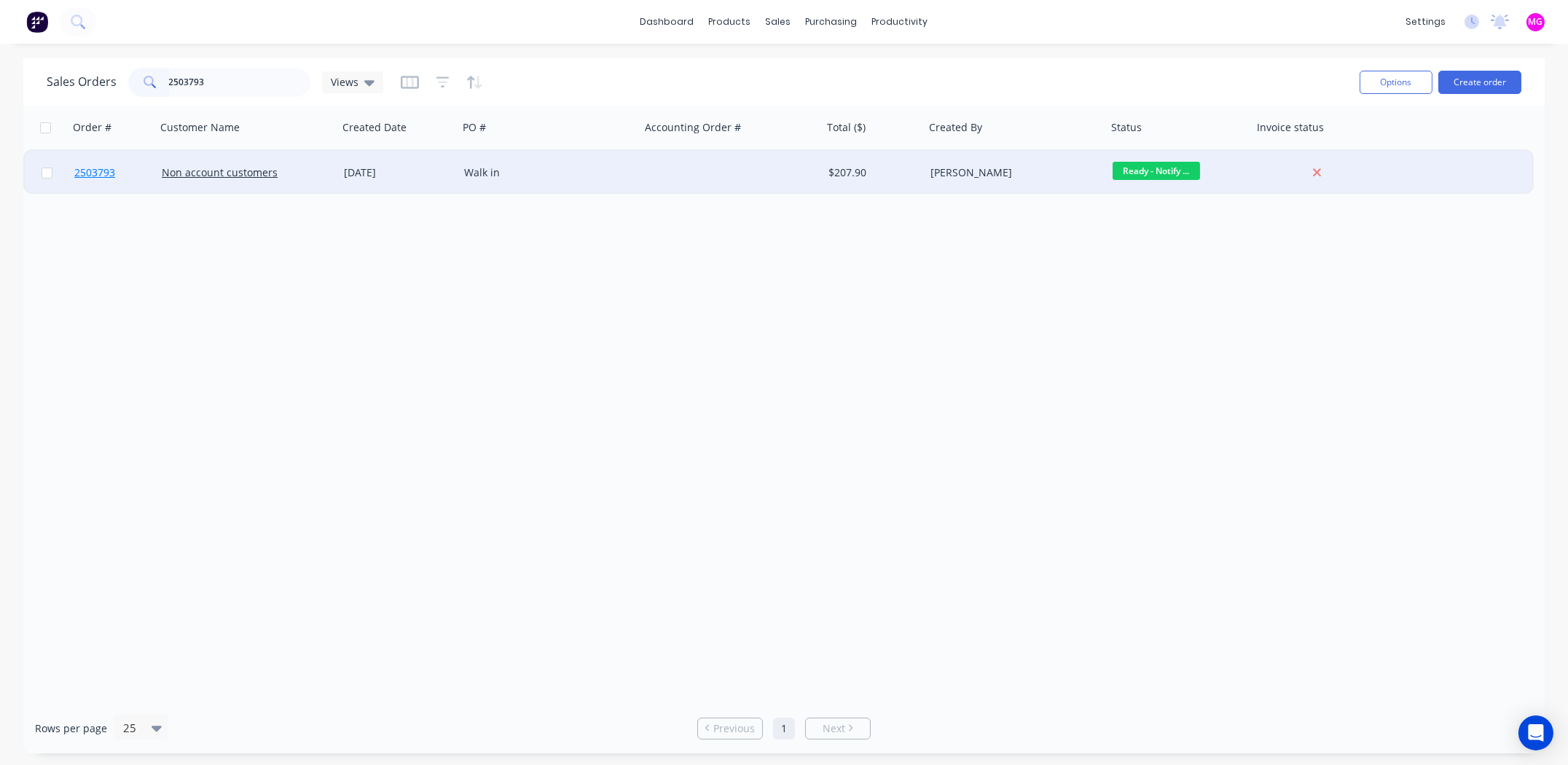
click at [86, 169] on span "2503793" at bounding box center [95, 173] width 41 height 15
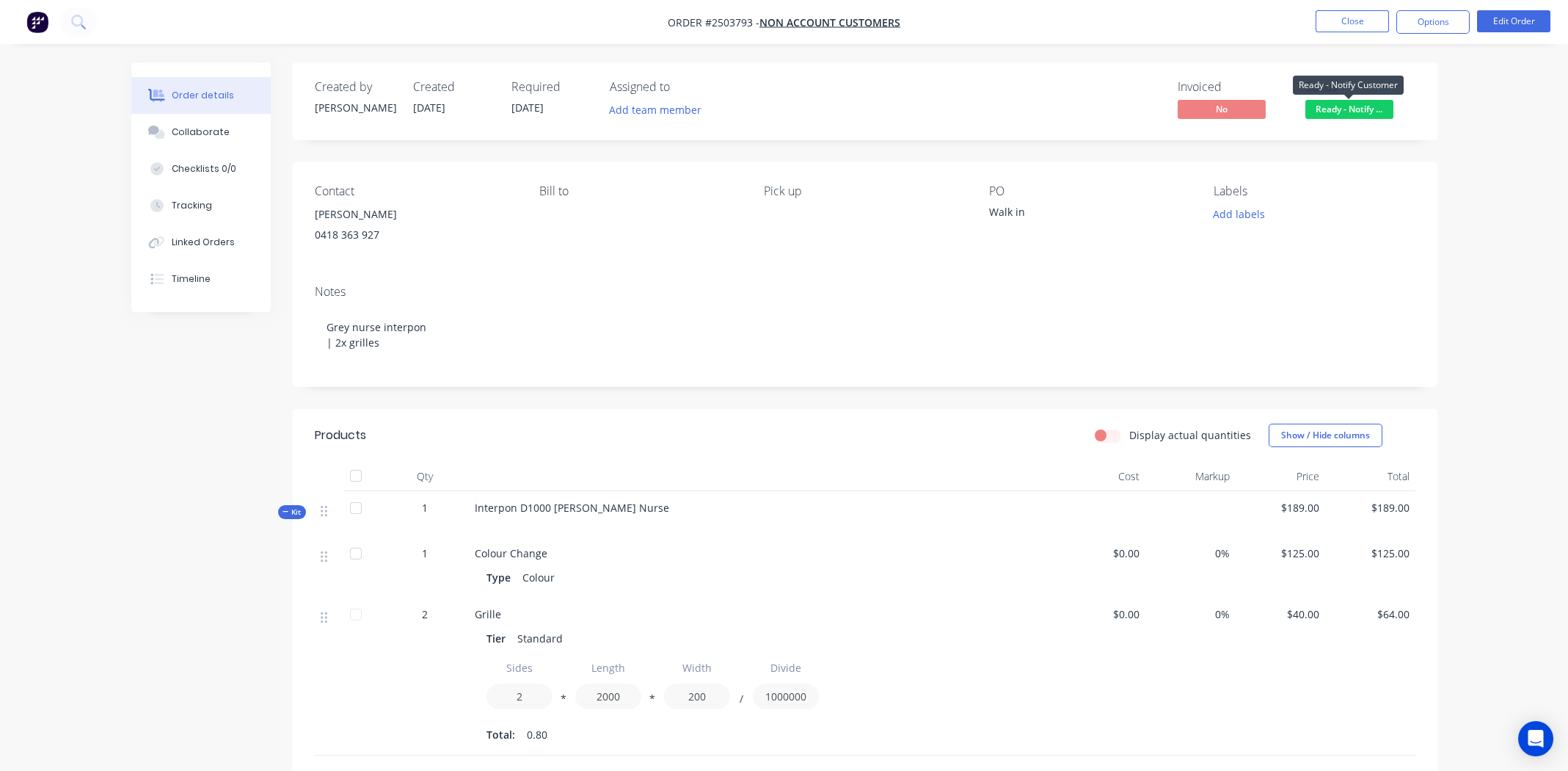
click at [1363, 107] on span "Ready - Notify ..." at bounding box center [1349, 109] width 88 height 19
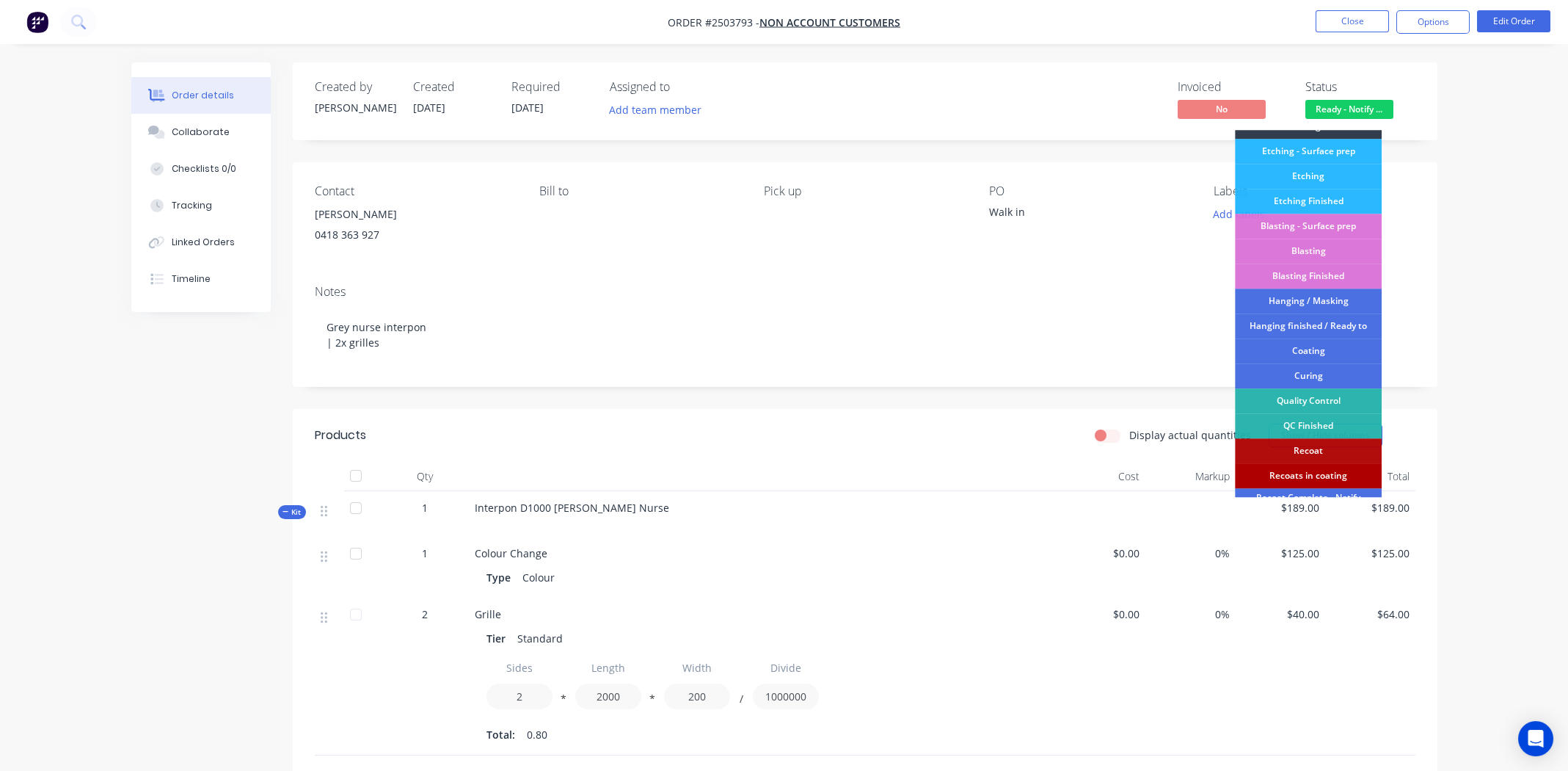
scroll to position [313, 0]
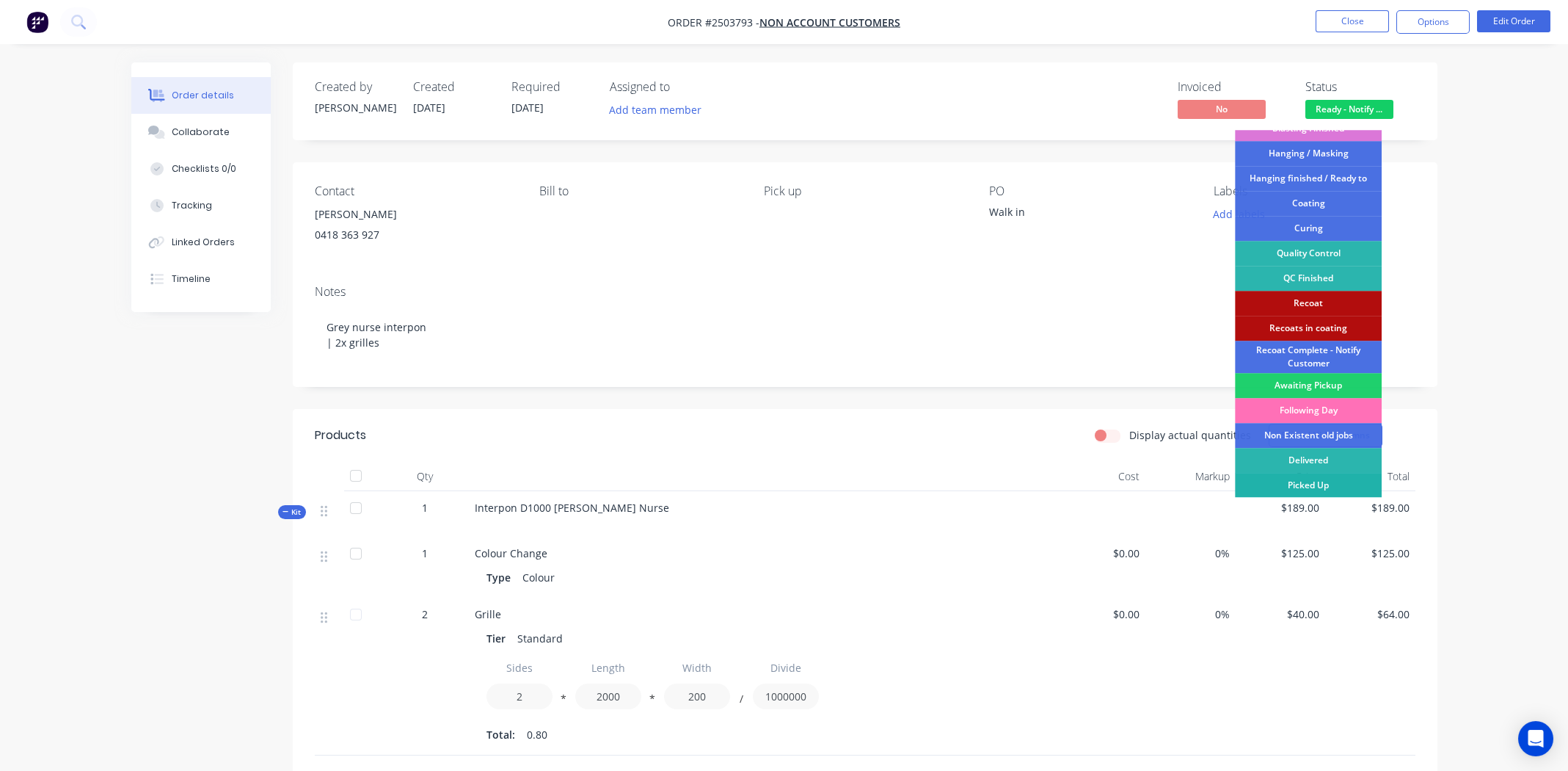
click at [1317, 481] on div "Picked Up" at bounding box center [1308, 485] width 147 height 25
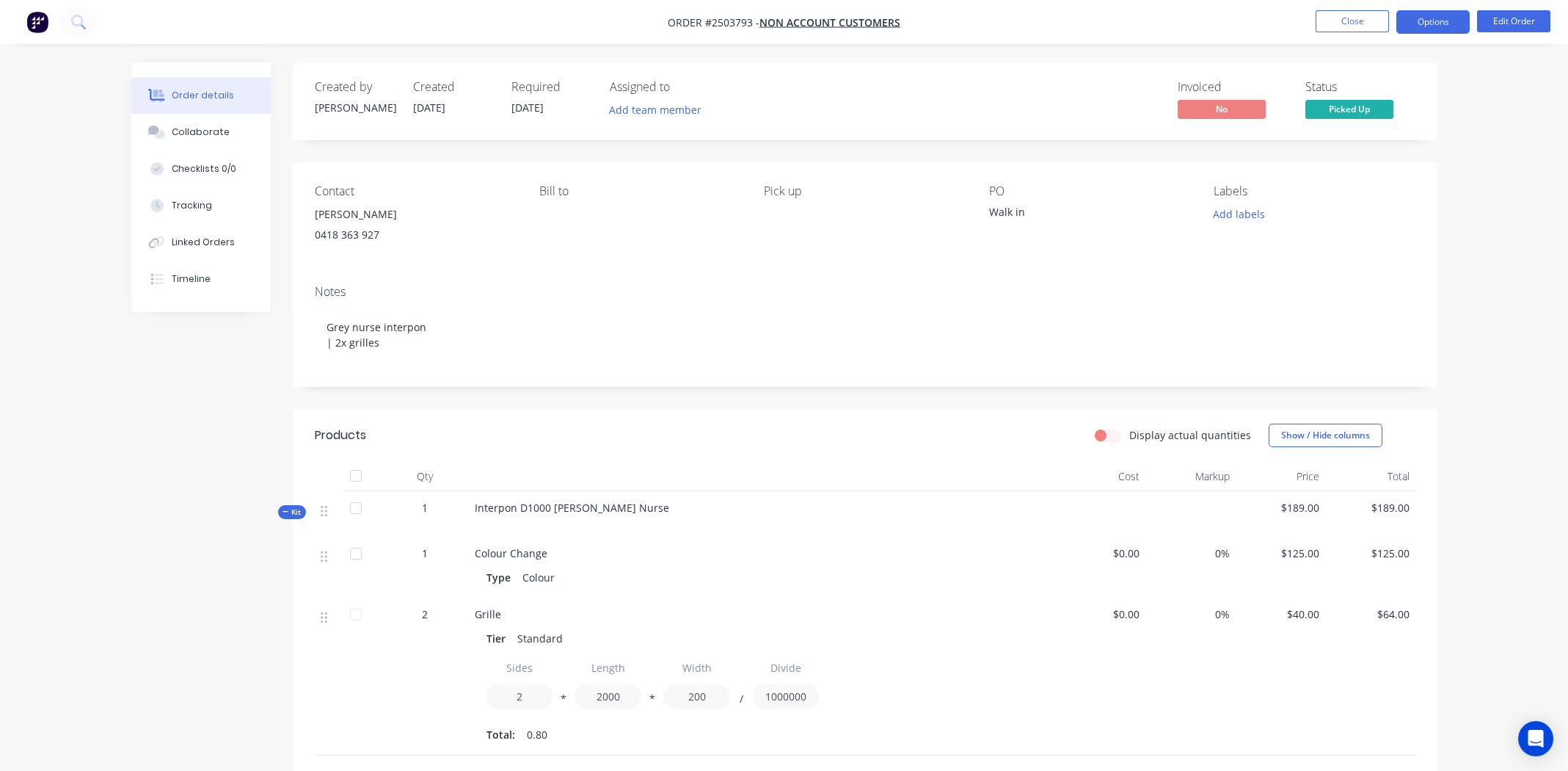
click at [1448, 23] on button "Options" at bounding box center [1433, 22] width 73 height 23
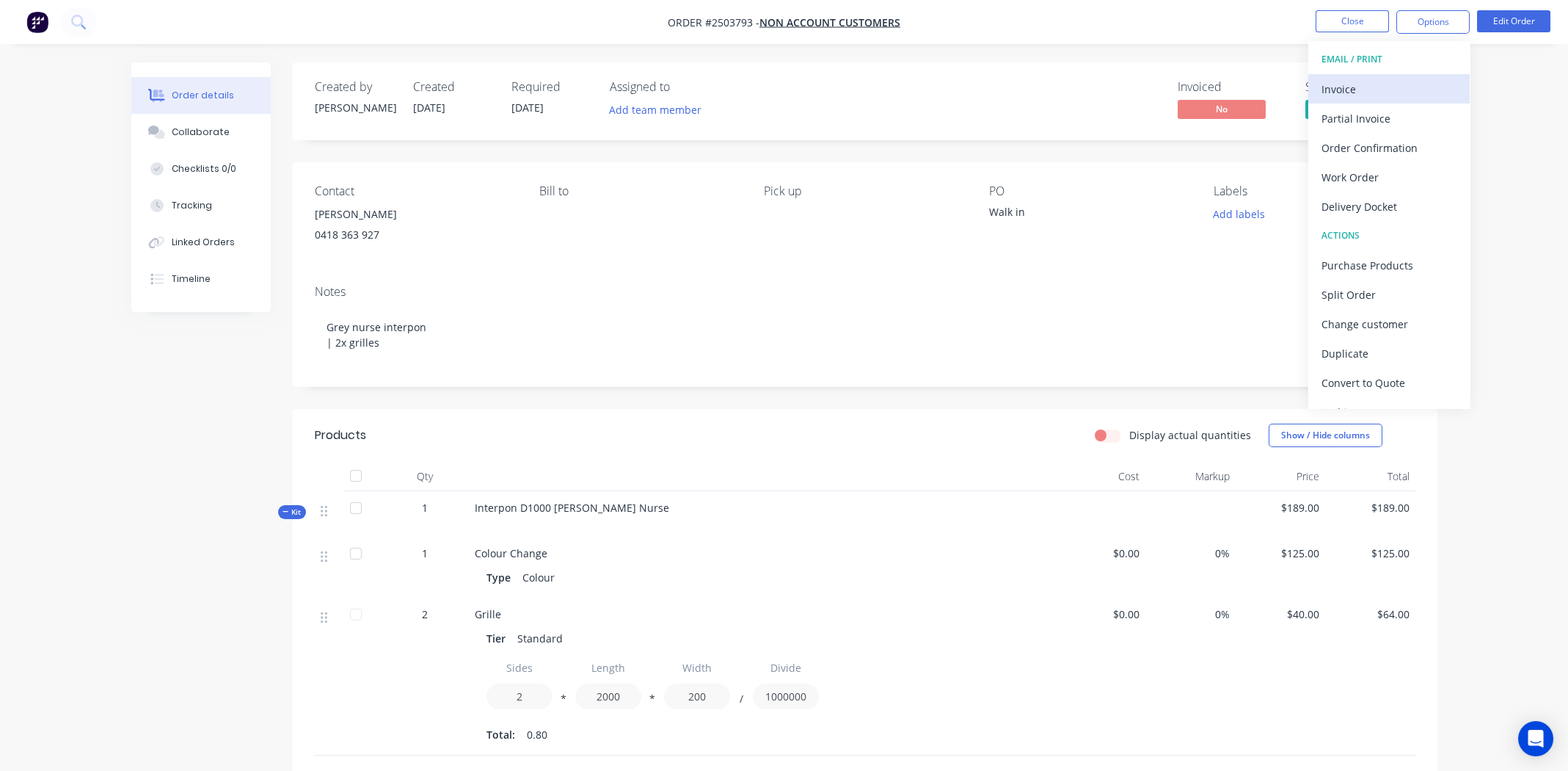
click at [1367, 79] on div "Invoice" at bounding box center [1389, 89] width 135 height 22
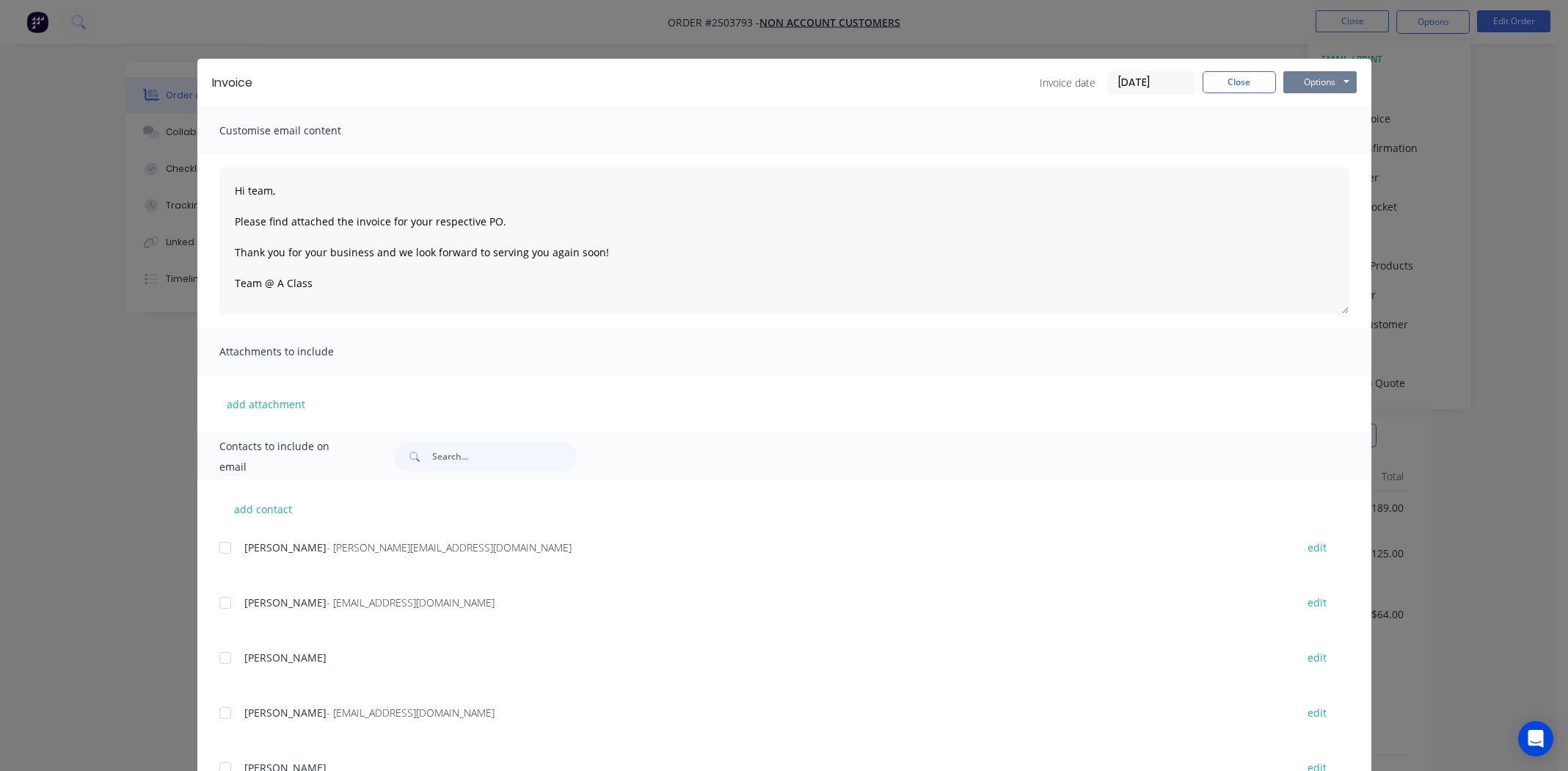
click at [1325, 83] on button "Options" at bounding box center [1320, 82] width 73 height 22
click at [1310, 127] on button "Print" at bounding box center [1331, 132] width 94 height 24
click at [1234, 79] on button "Close" at bounding box center [1240, 82] width 73 height 22
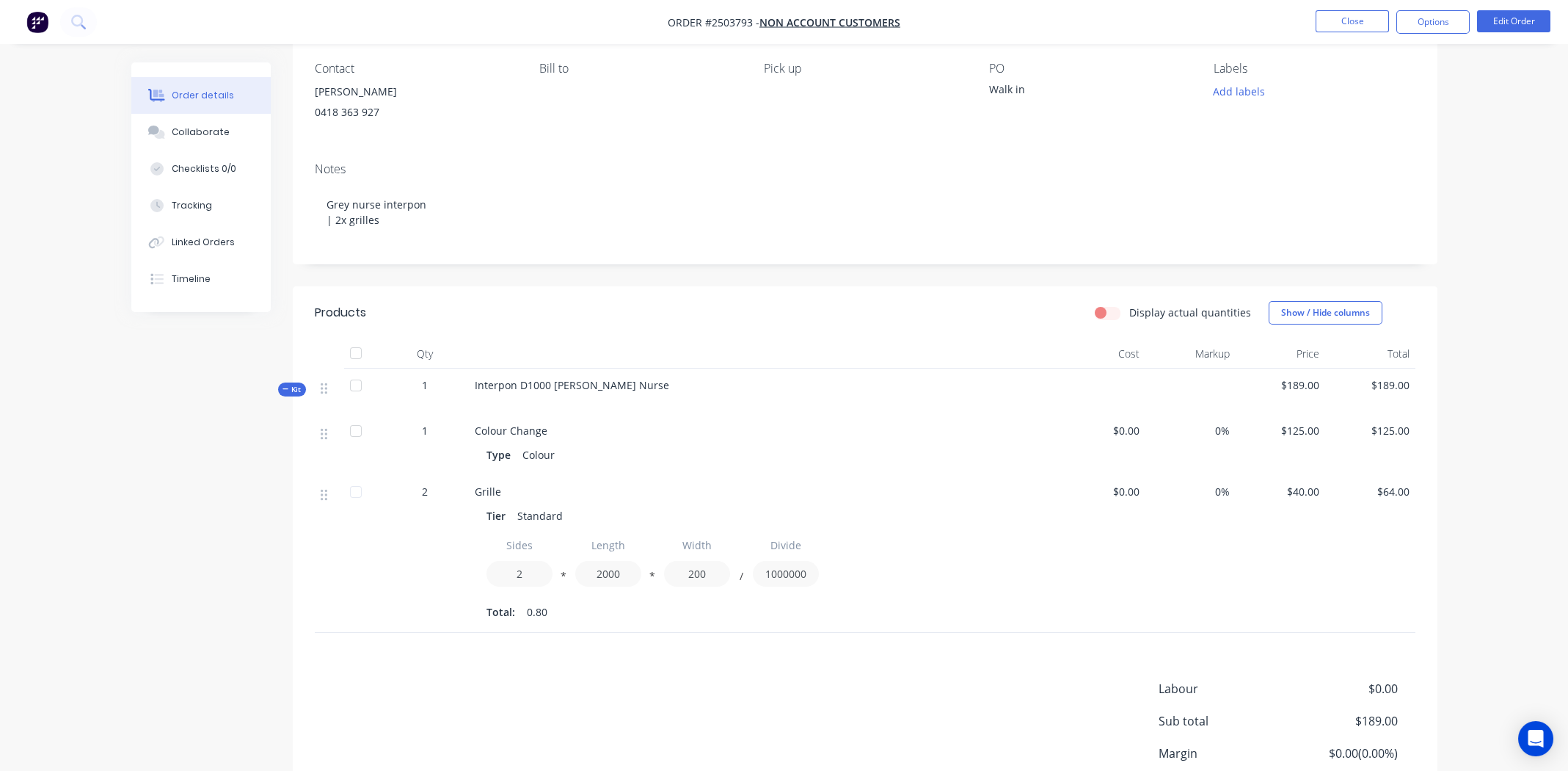
scroll to position [25, 0]
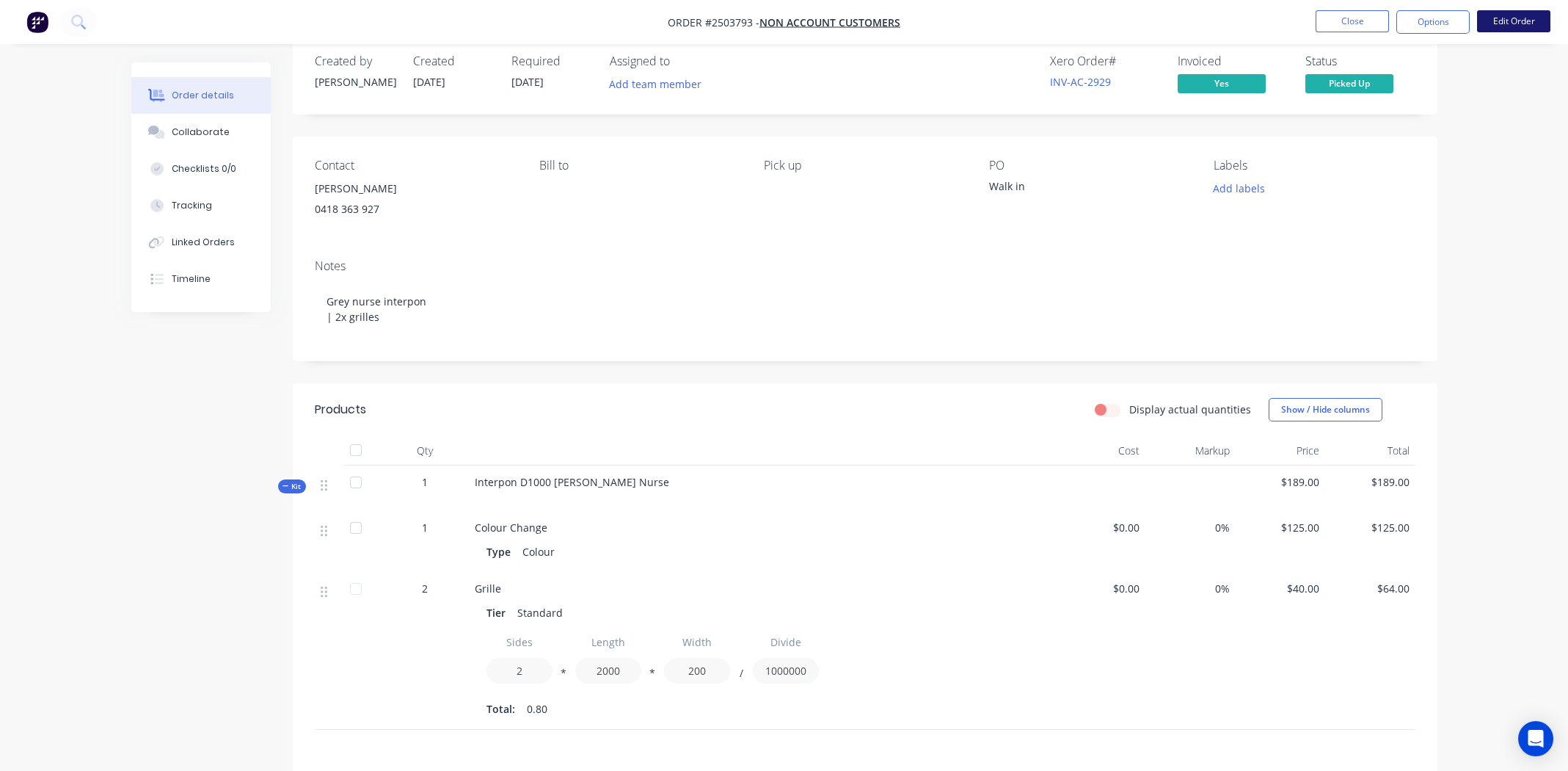
click at [1508, 21] on button "Edit Order" at bounding box center [1514, 21] width 73 height 22
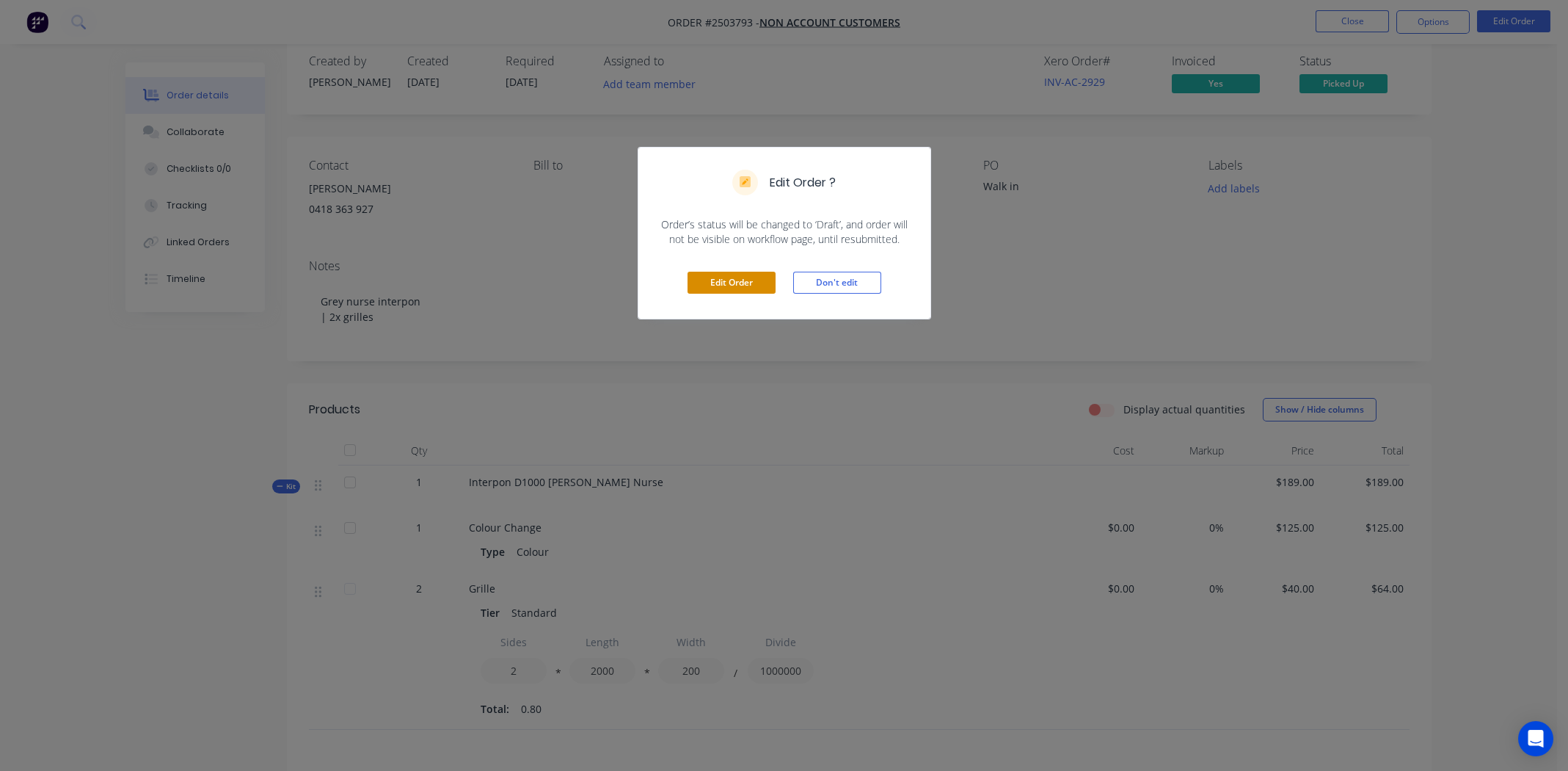
click at [745, 282] on button "Edit Order" at bounding box center [731, 282] width 88 height 22
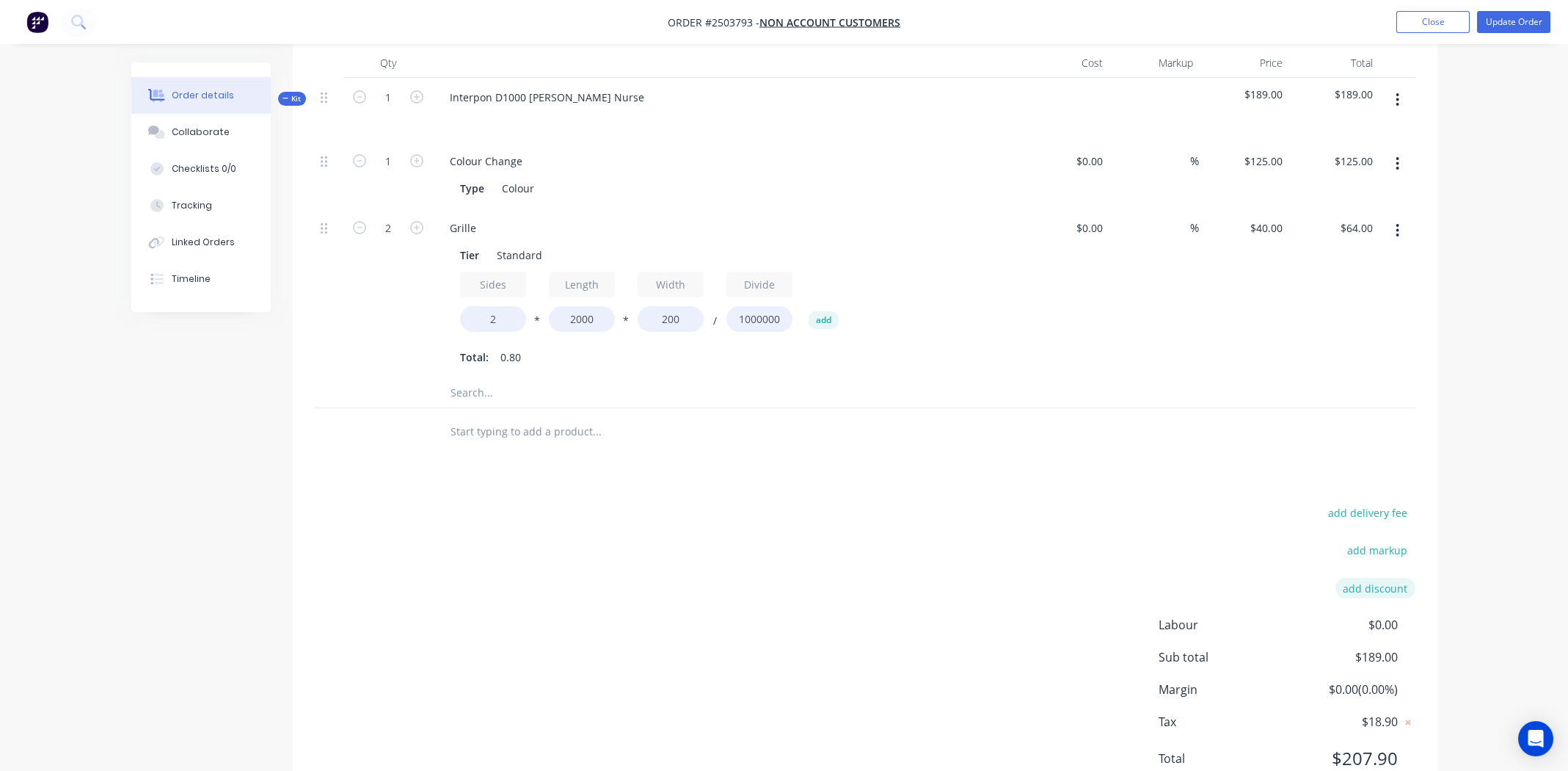
scroll to position [473, 0]
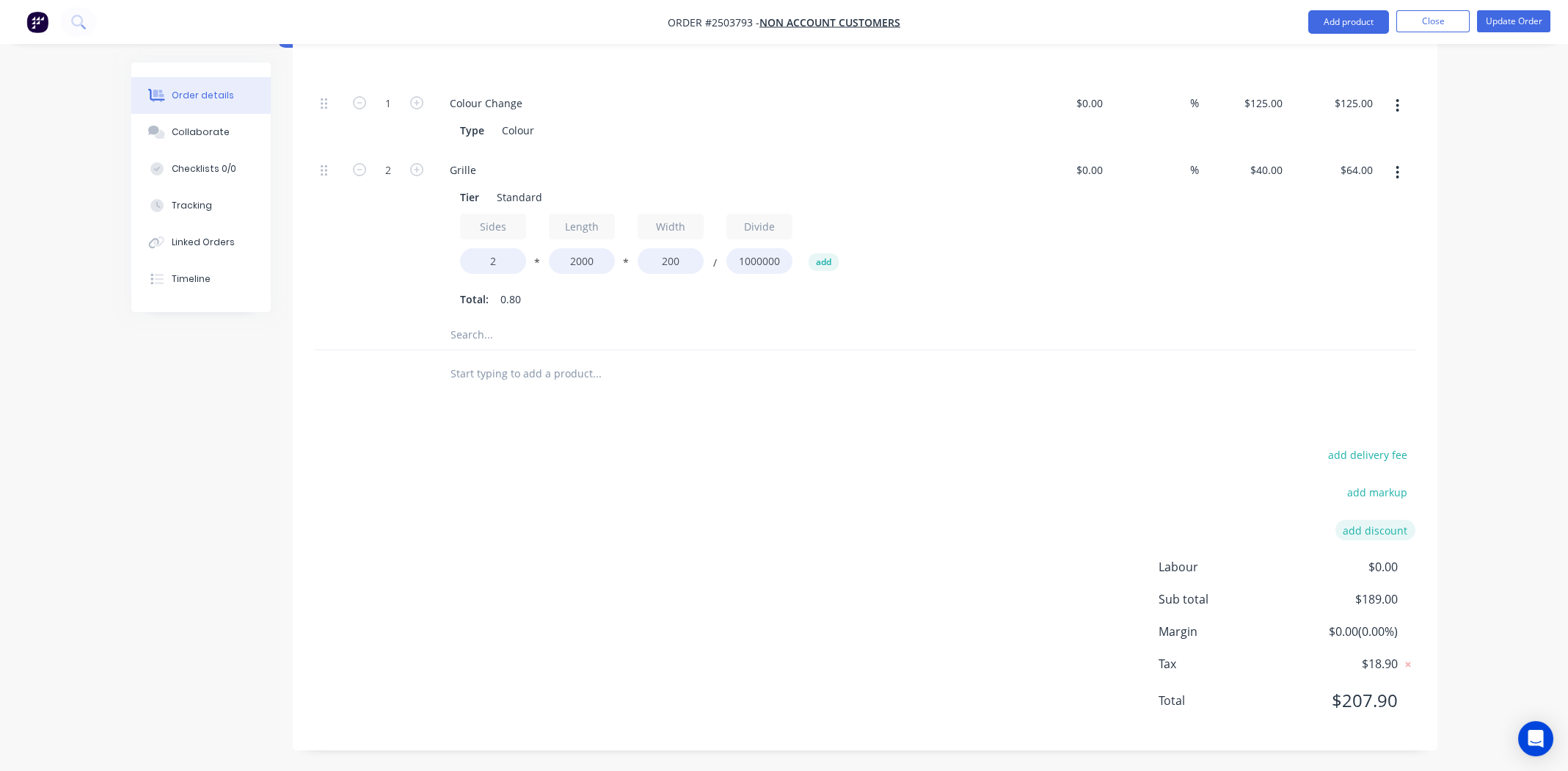
click at [1372, 523] on button "add discount" at bounding box center [1375, 529] width 80 height 20
type input "Google Review"
click at [1360, 536] on input at bounding box center [1358, 534] width 66 height 22
type input "5"
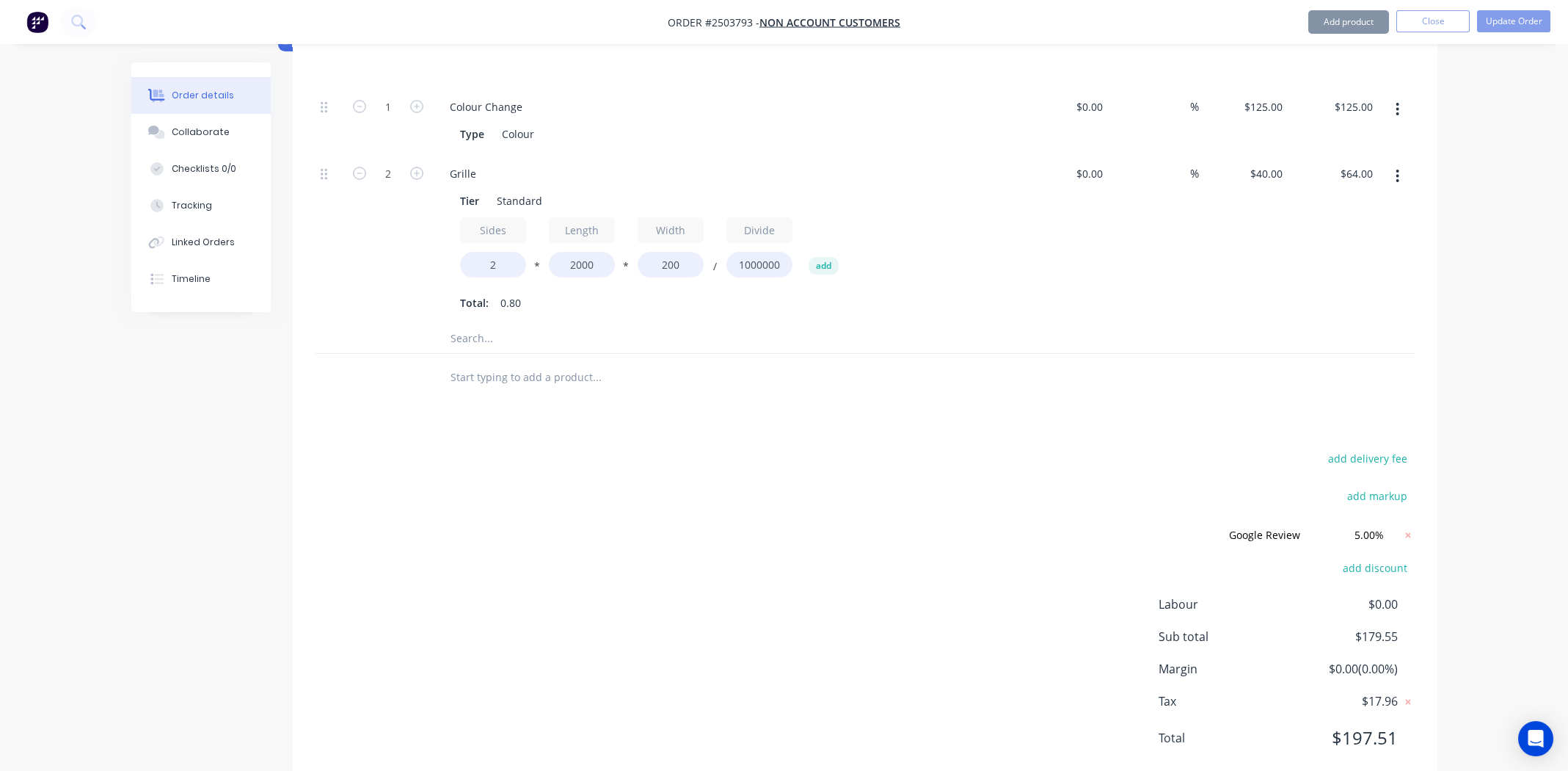
click at [1228, 417] on div "Products Show / Hide columns Add product Qty Cost Markup Price Total Kit 1 Inte…" at bounding box center [865, 364] width 1145 height 846
click at [1303, 530] on input "Google Review" at bounding box center [1257, 534] width 103 height 22
click at [897, 439] on div "Products Show / Hide columns Add product Qty Cost Markup Price Total Kit 1 Inte…" at bounding box center [865, 364] width 1145 height 846
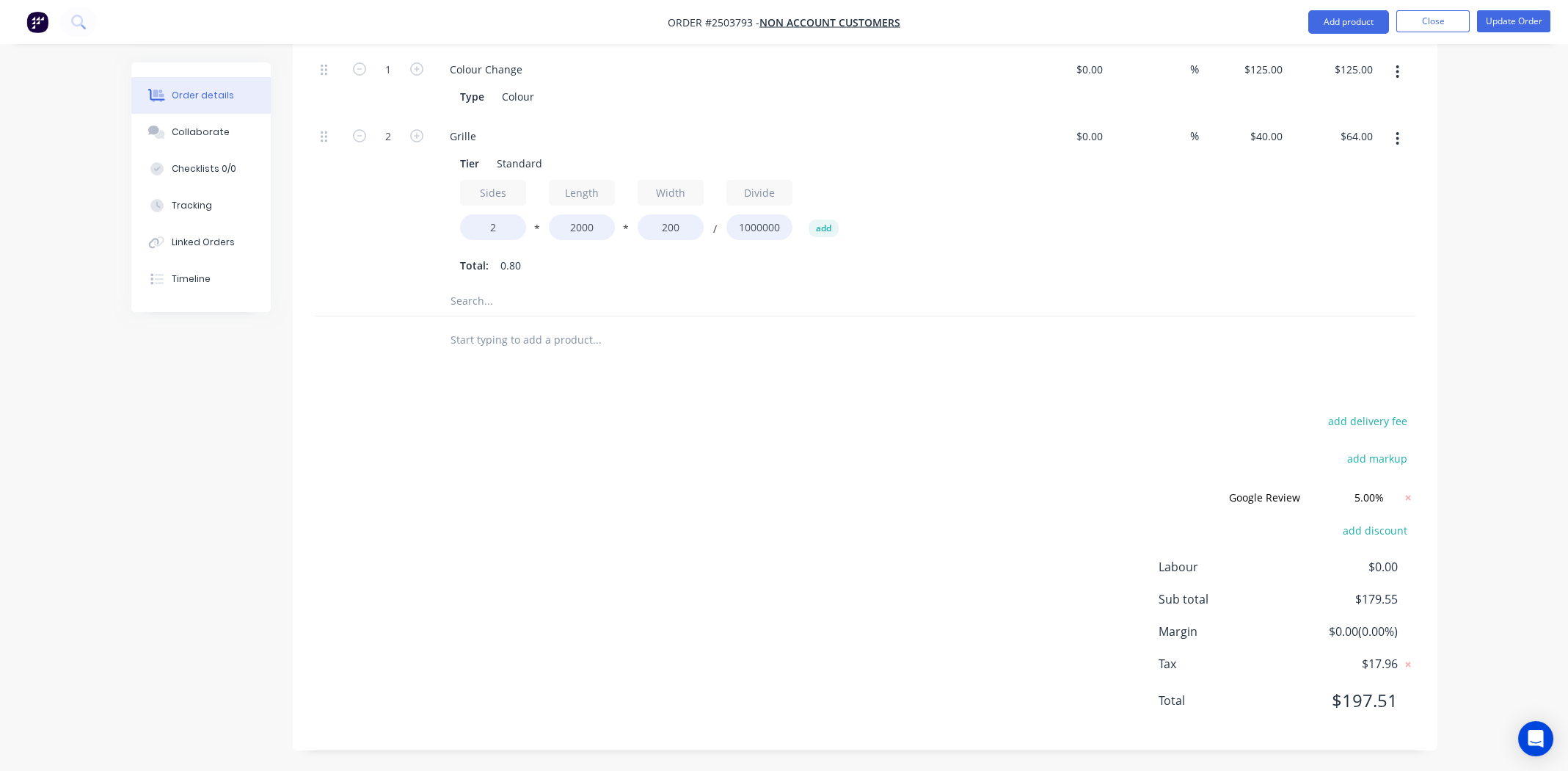
scroll to position [140, 0]
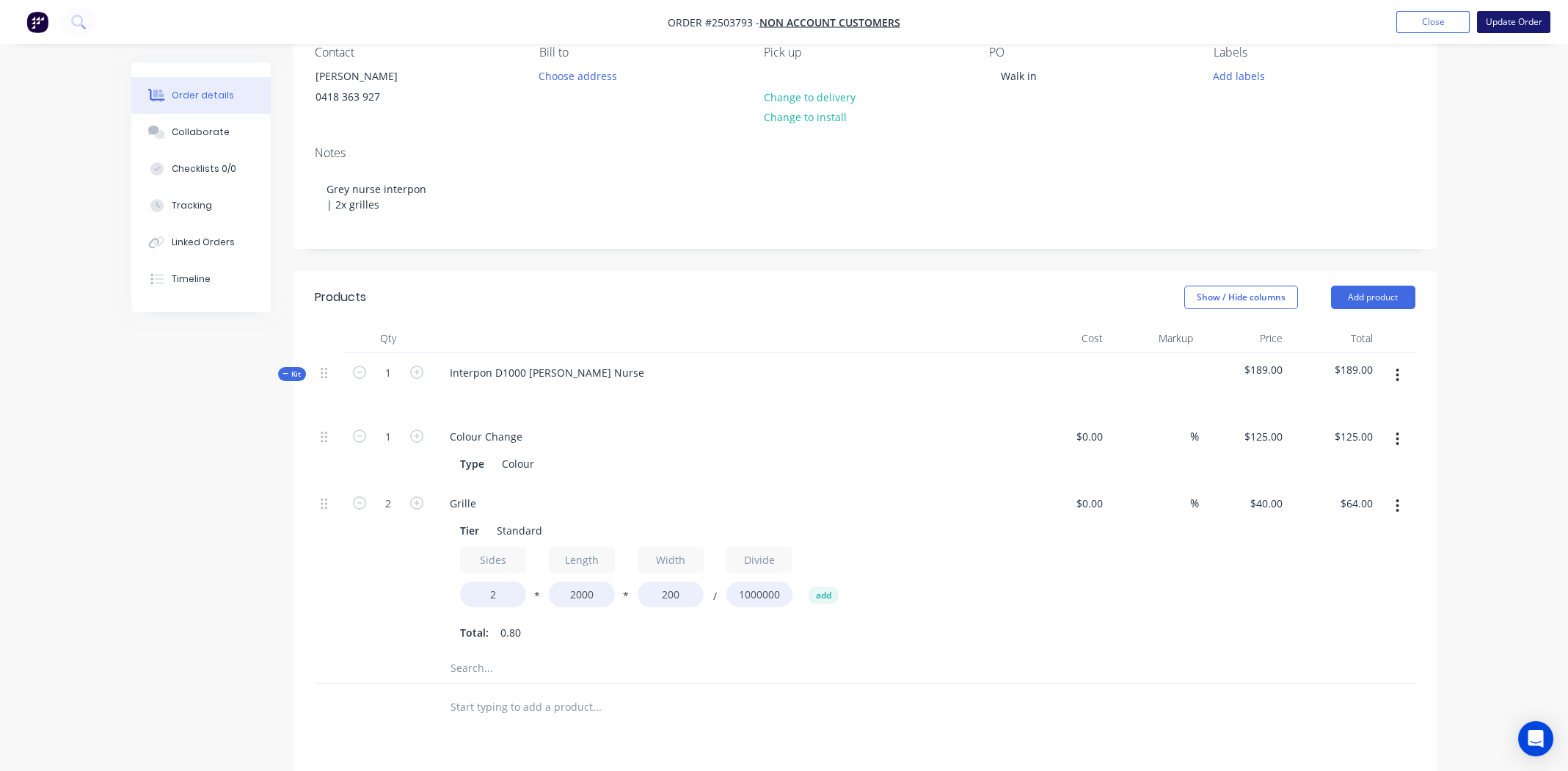
click at [1515, 22] on button "Update Order" at bounding box center [1514, 22] width 73 height 22
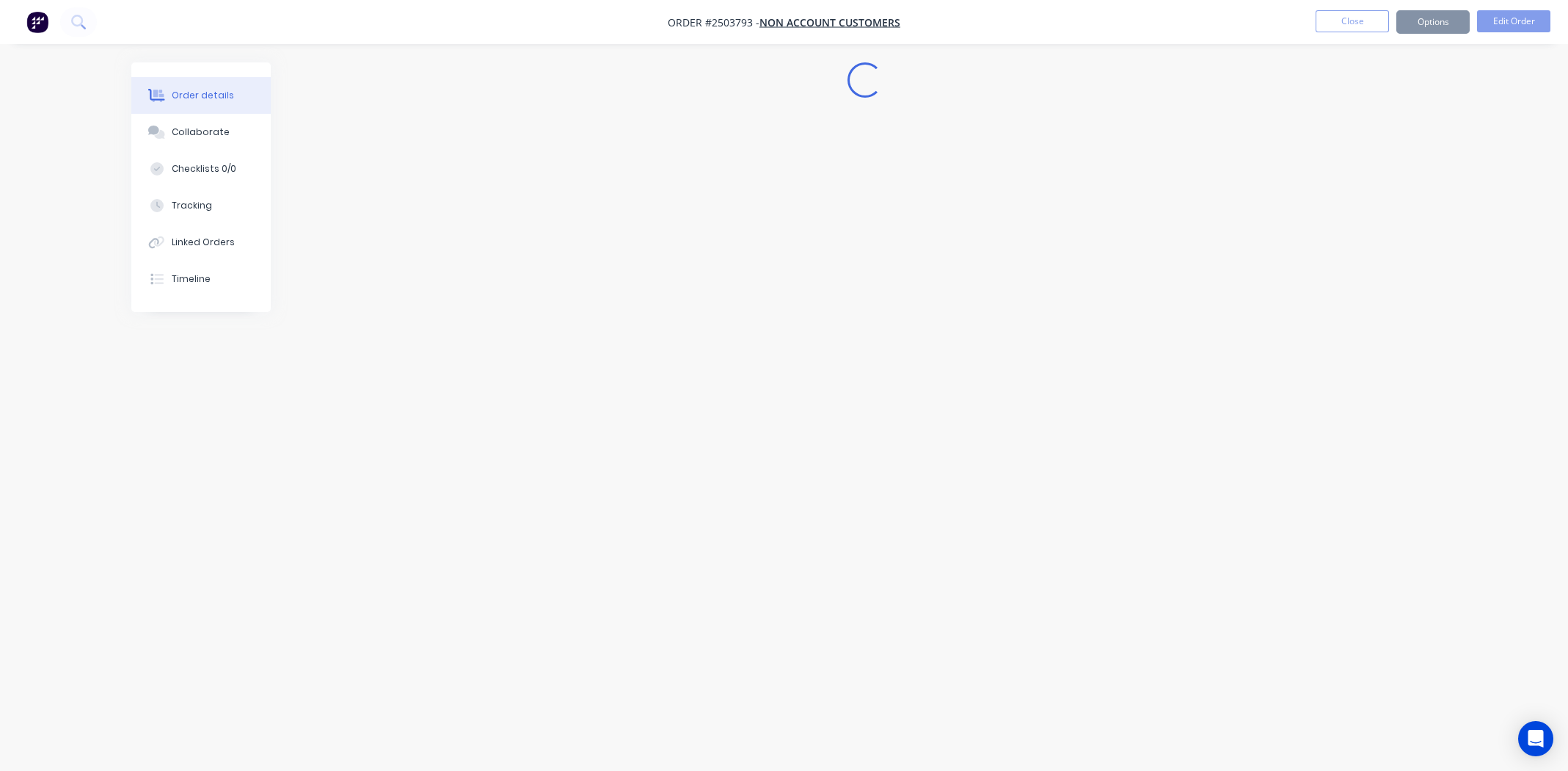
scroll to position [0, 0]
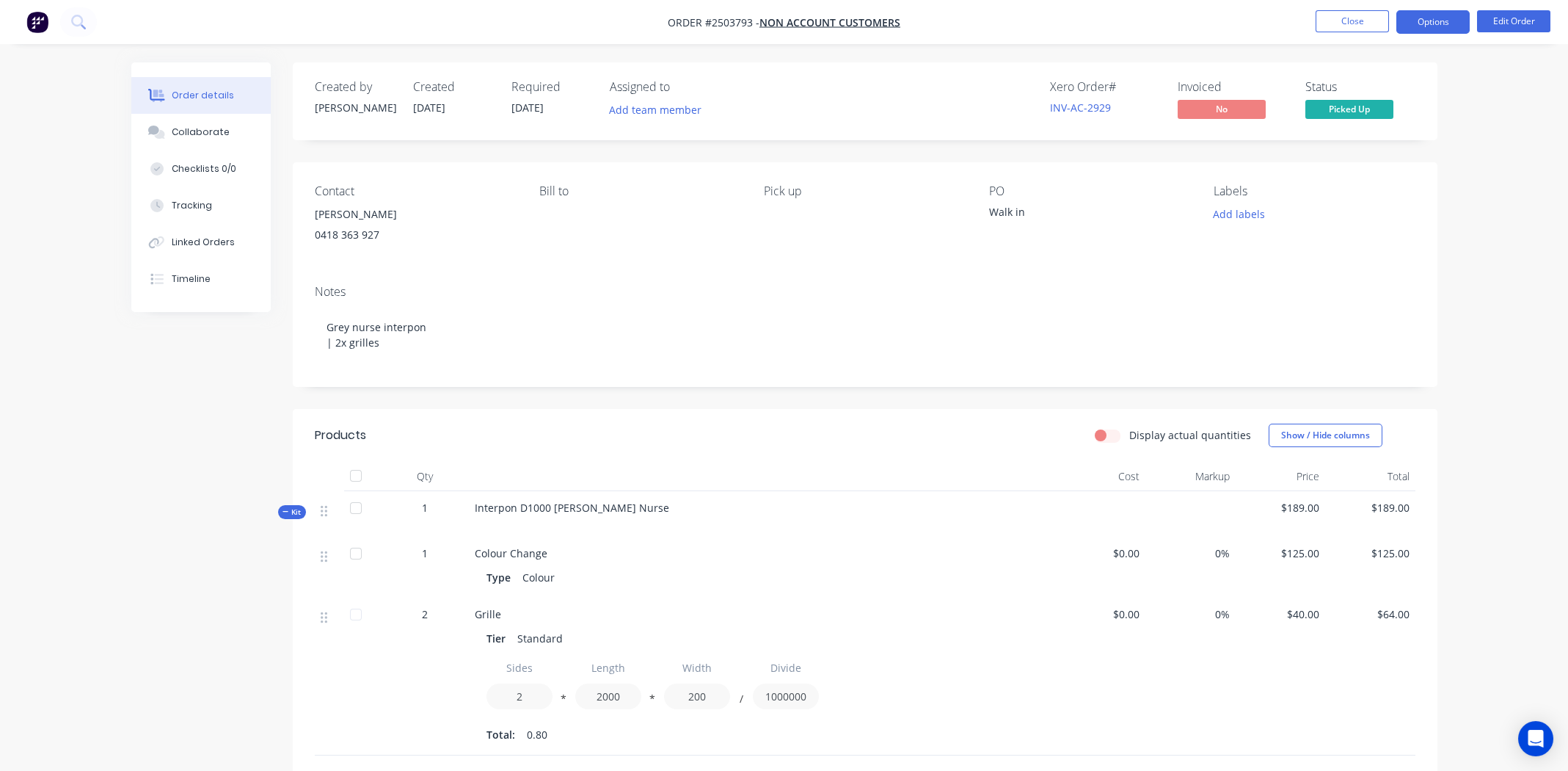
click at [1431, 22] on button "Options" at bounding box center [1433, 22] width 73 height 23
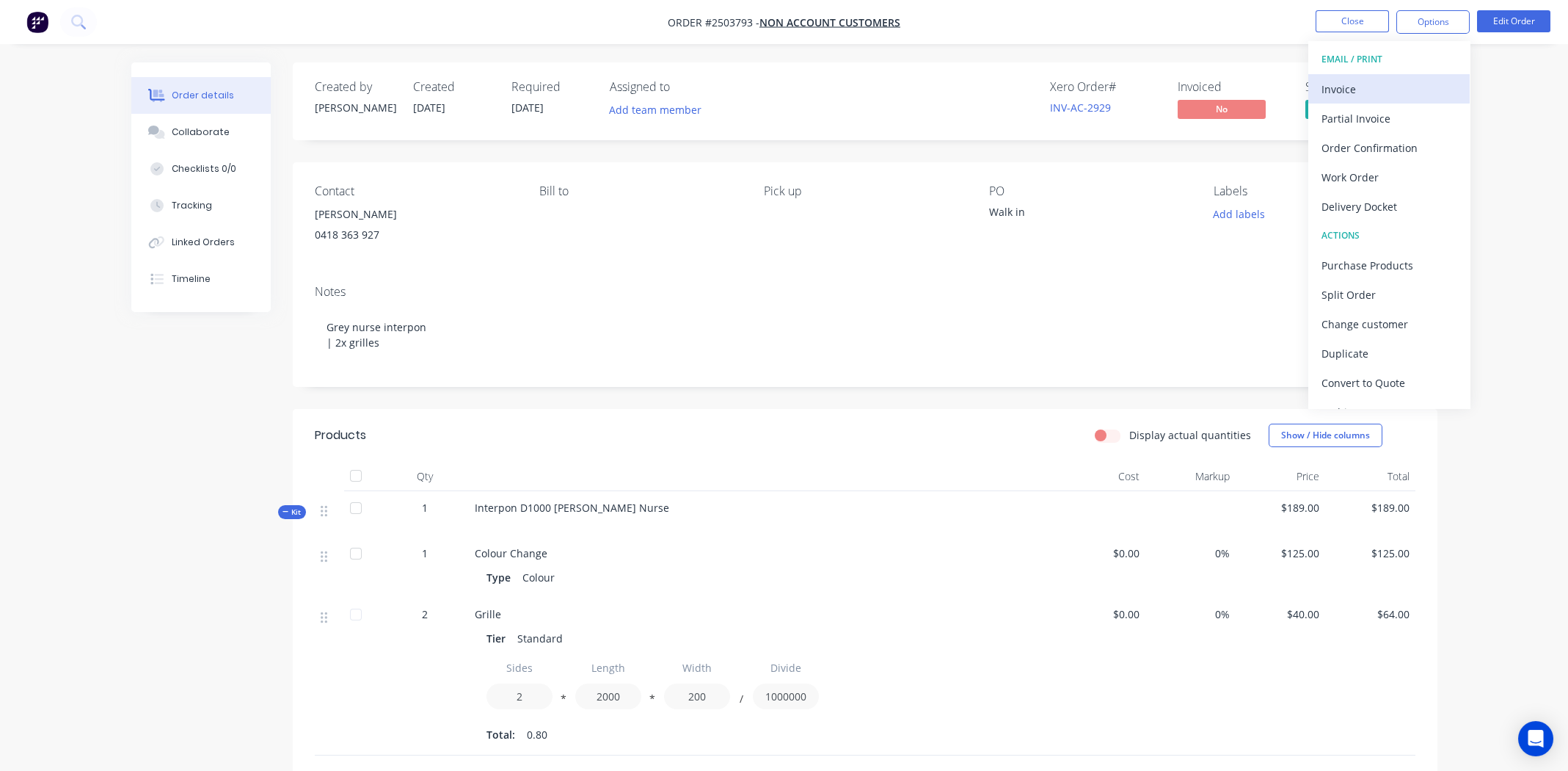
click at [1348, 83] on div "Invoice" at bounding box center [1389, 89] width 135 height 22
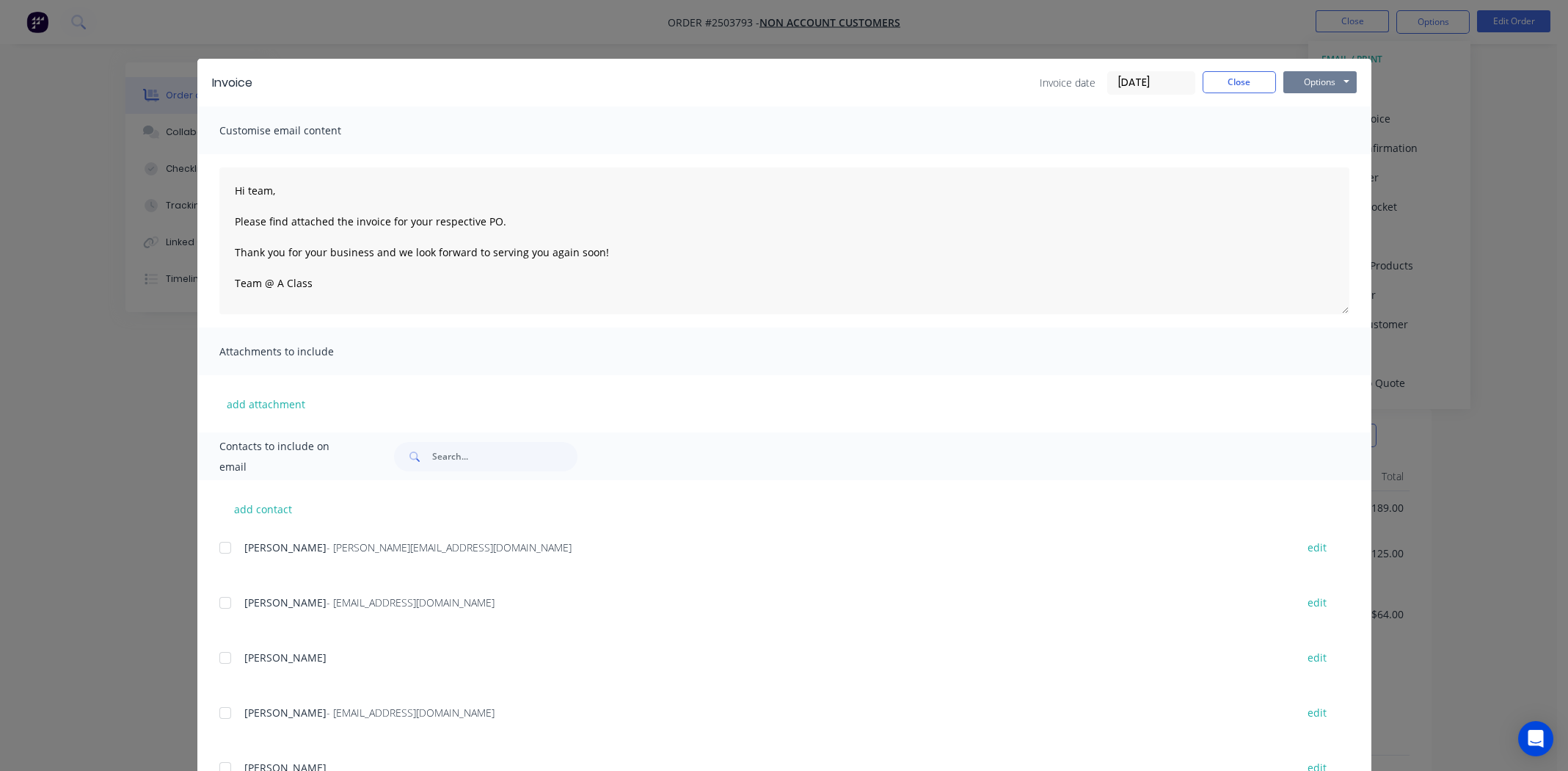
click at [1329, 76] on button "Options" at bounding box center [1320, 82] width 73 height 22
click at [1320, 130] on button "Print" at bounding box center [1331, 132] width 94 height 24
